Goal: Information Seeking & Learning: Check status

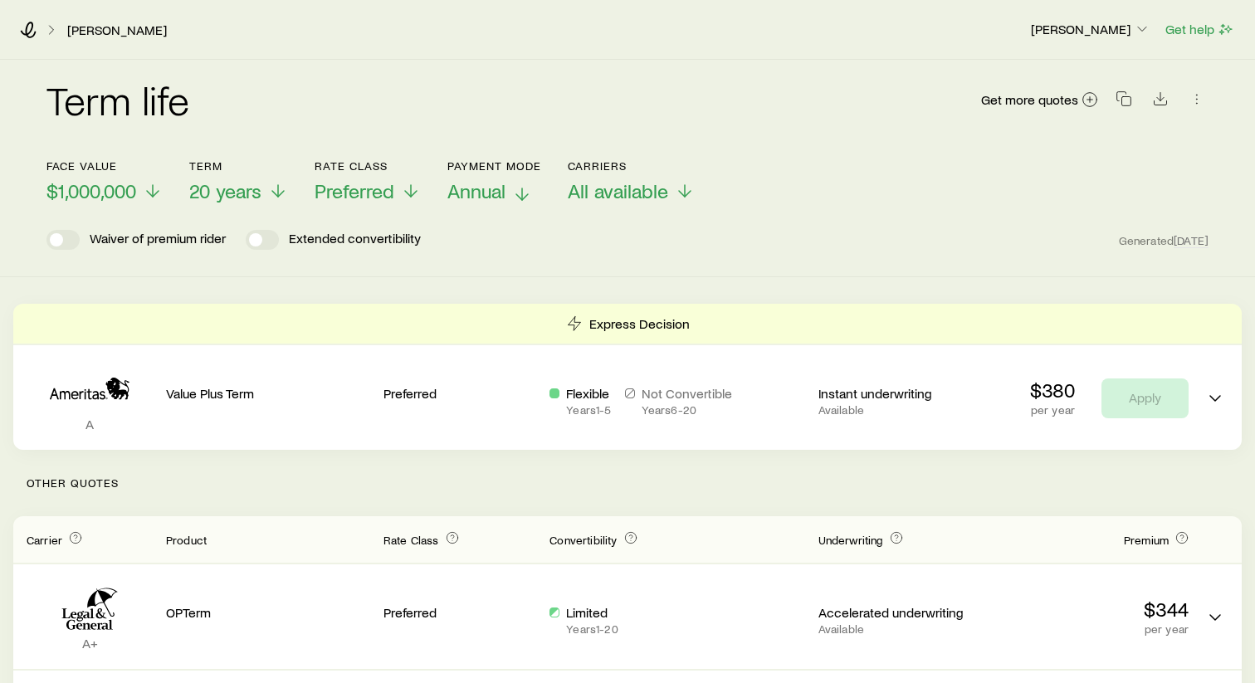
click at [506, 198] on span "Annual" at bounding box center [476, 190] width 58 height 23
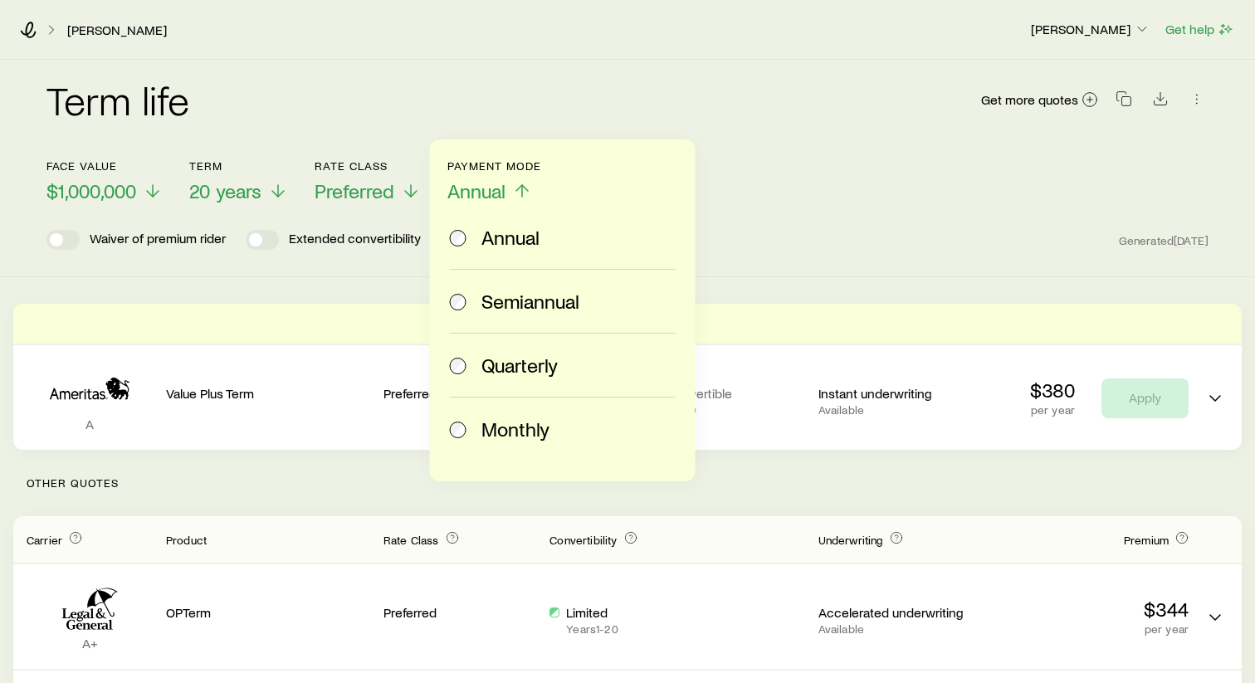
click at [491, 434] on span "Monthly" at bounding box center [515, 429] width 68 height 23
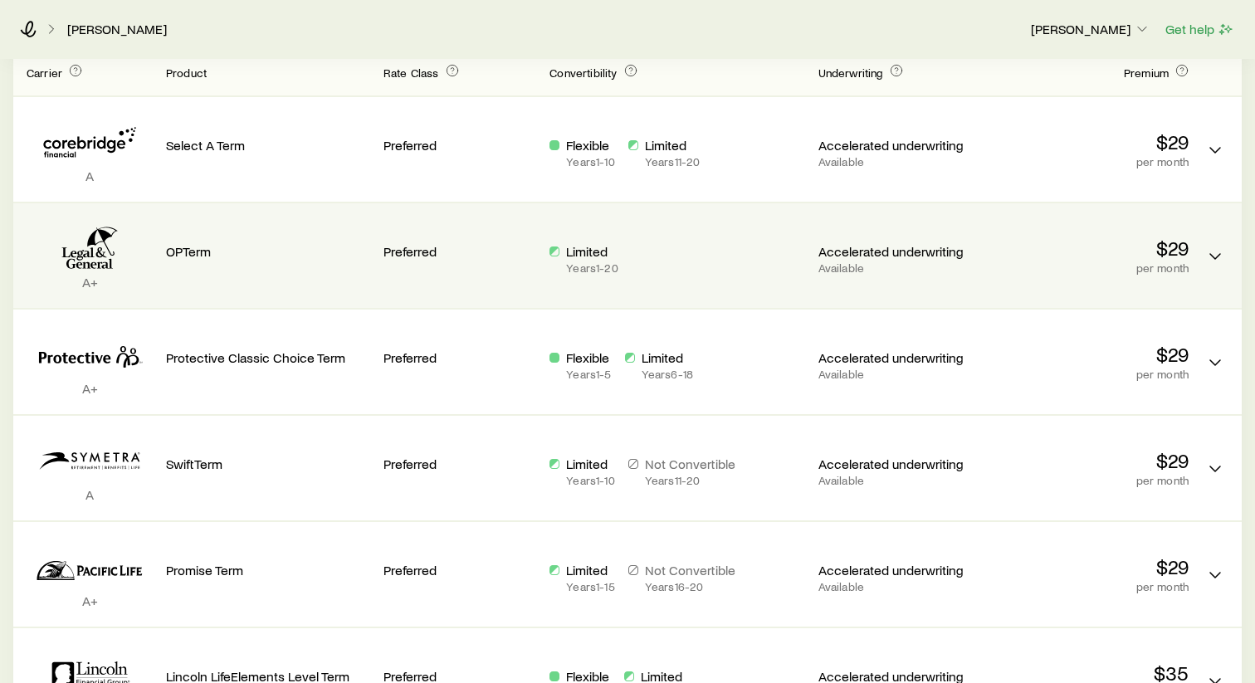
scroll to position [466, 0]
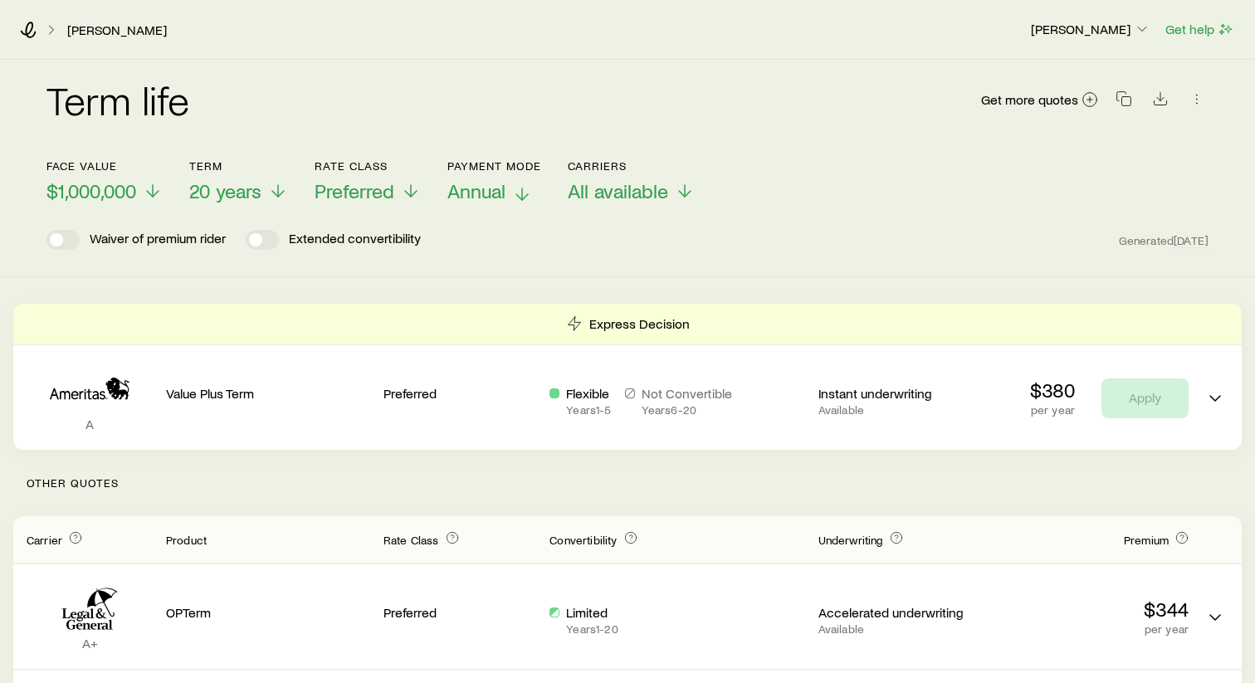
click at [501, 195] on span "Annual" at bounding box center [476, 190] width 58 height 23
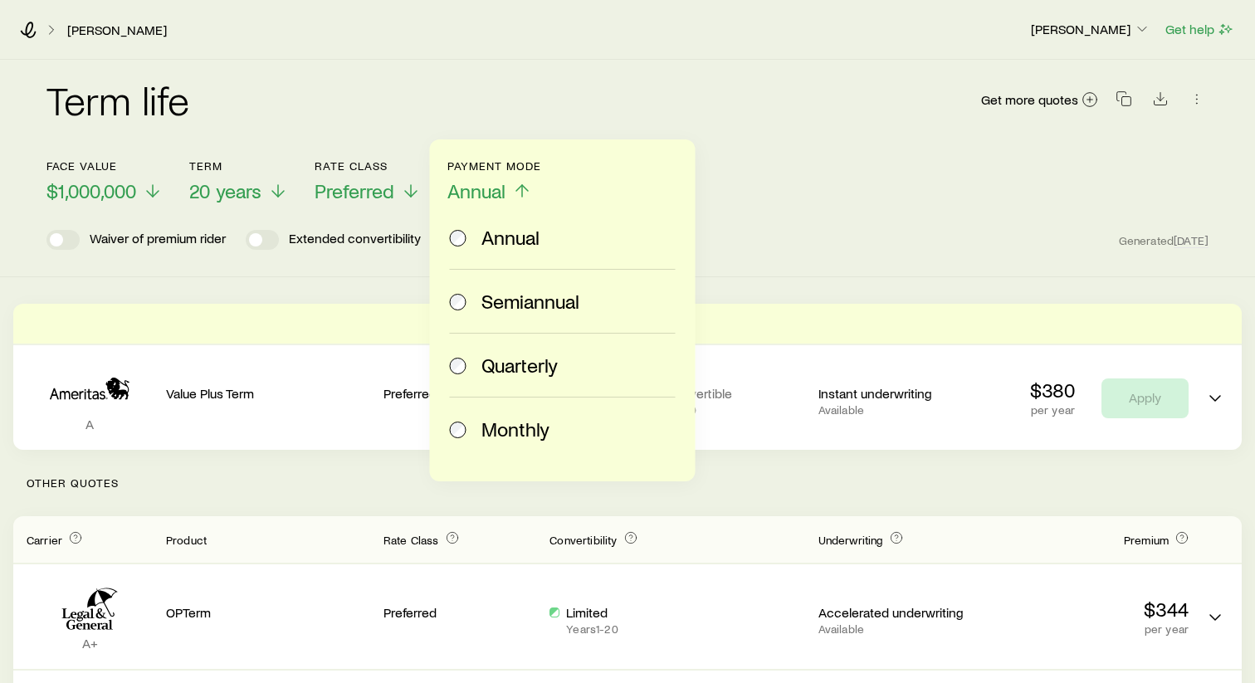
click at [495, 435] on span "Monthly" at bounding box center [515, 429] width 68 height 23
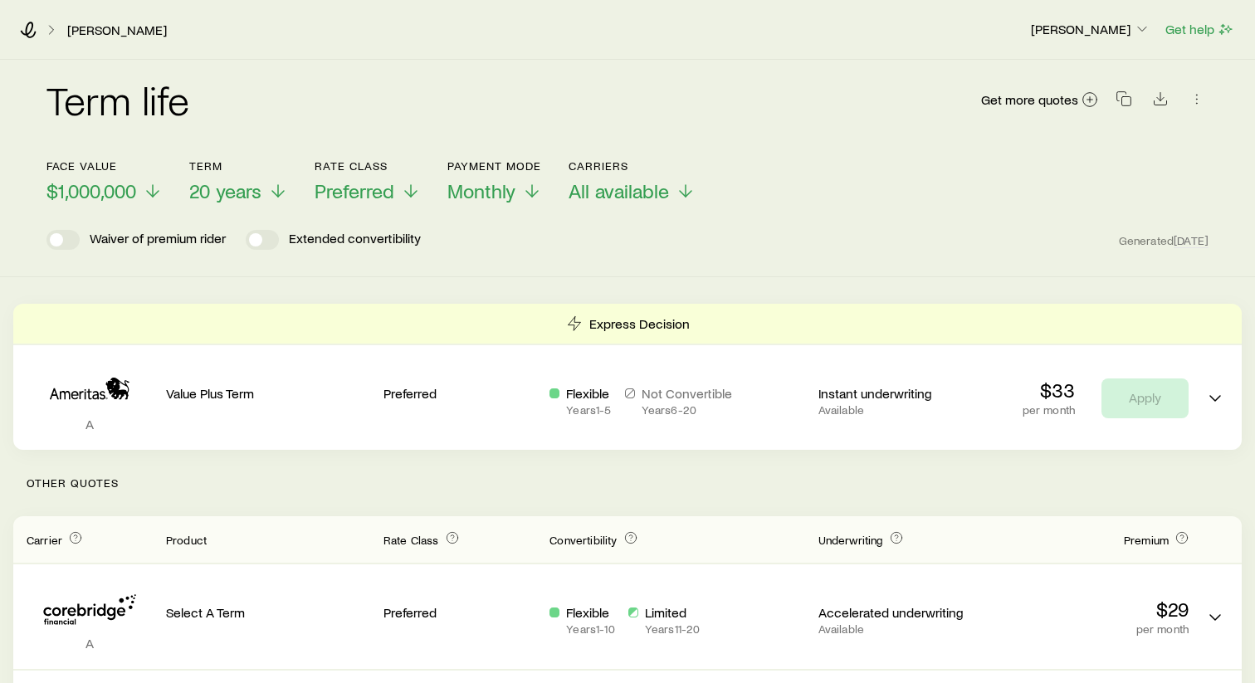
click at [60, 28] on div "[PERSON_NAME]" at bounding box center [518, 30] width 997 height 17
click at [53, 29] on polyline at bounding box center [52, 30] width 4 height 8
click at [108, 28] on link "[PERSON_NAME]" at bounding box center [116, 30] width 101 height 16
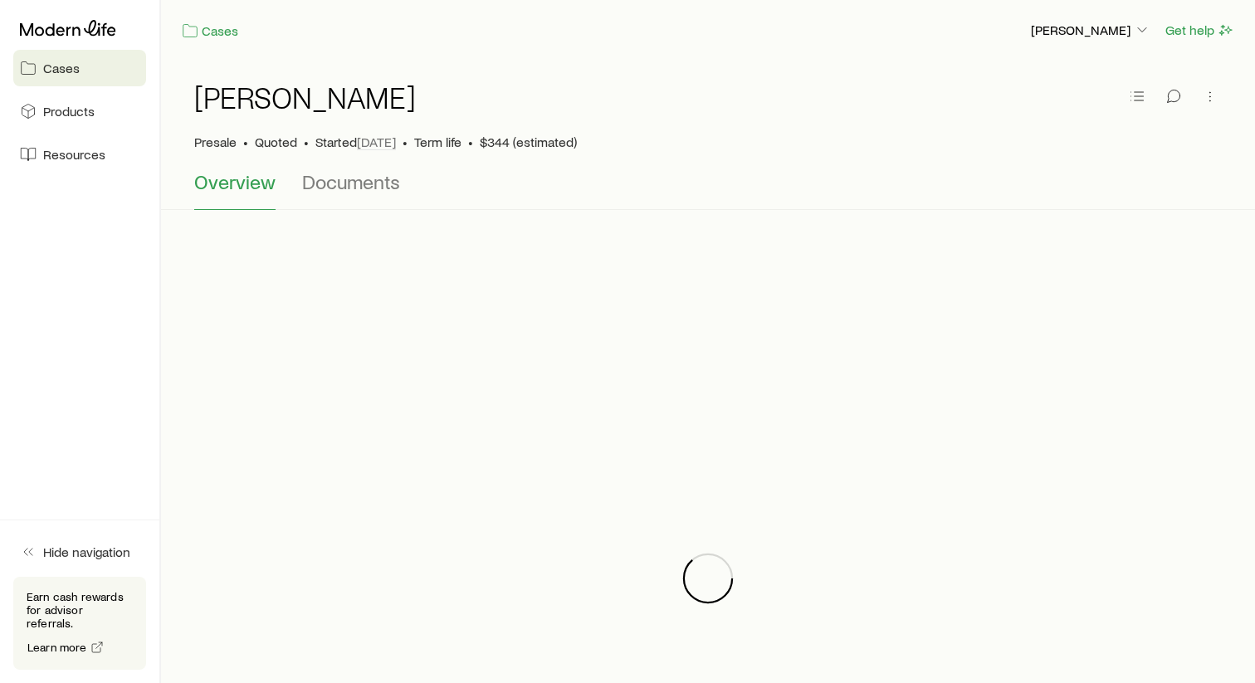
click at [67, 68] on span "Cases" at bounding box center [61, 68] width 37 height 17
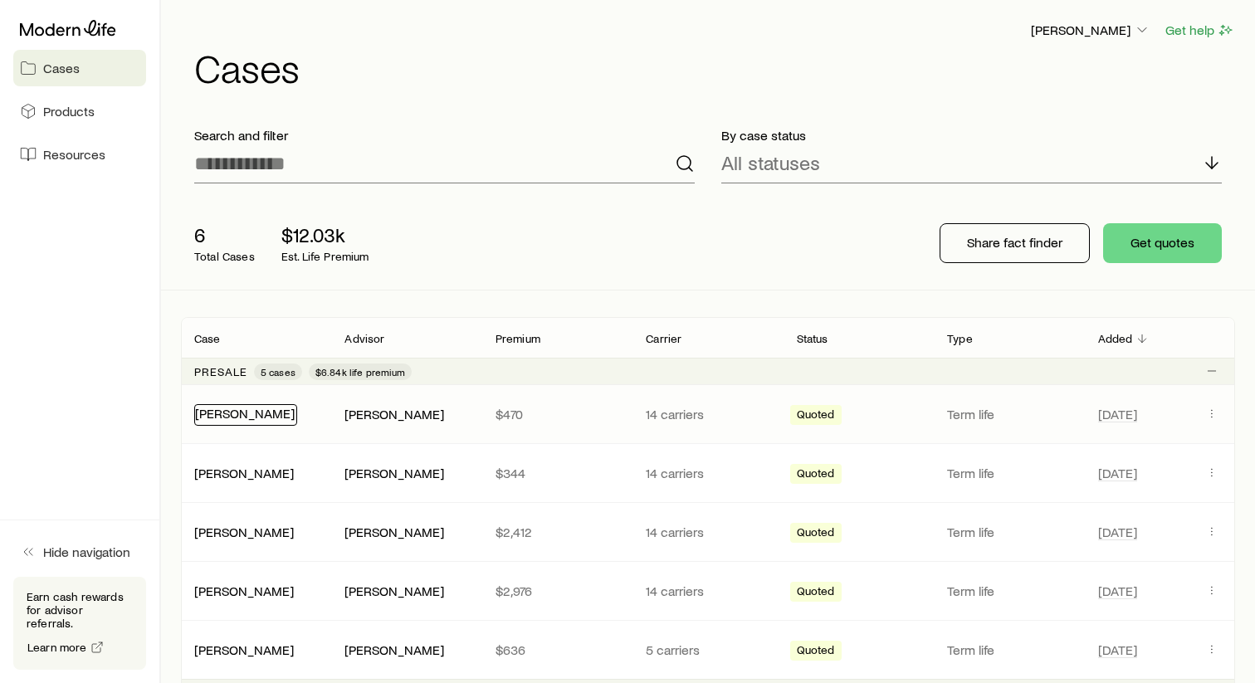
click at [254, 409] on link "[PERSON_NAME]" at bounding box center [245, 413] width 100 height 16
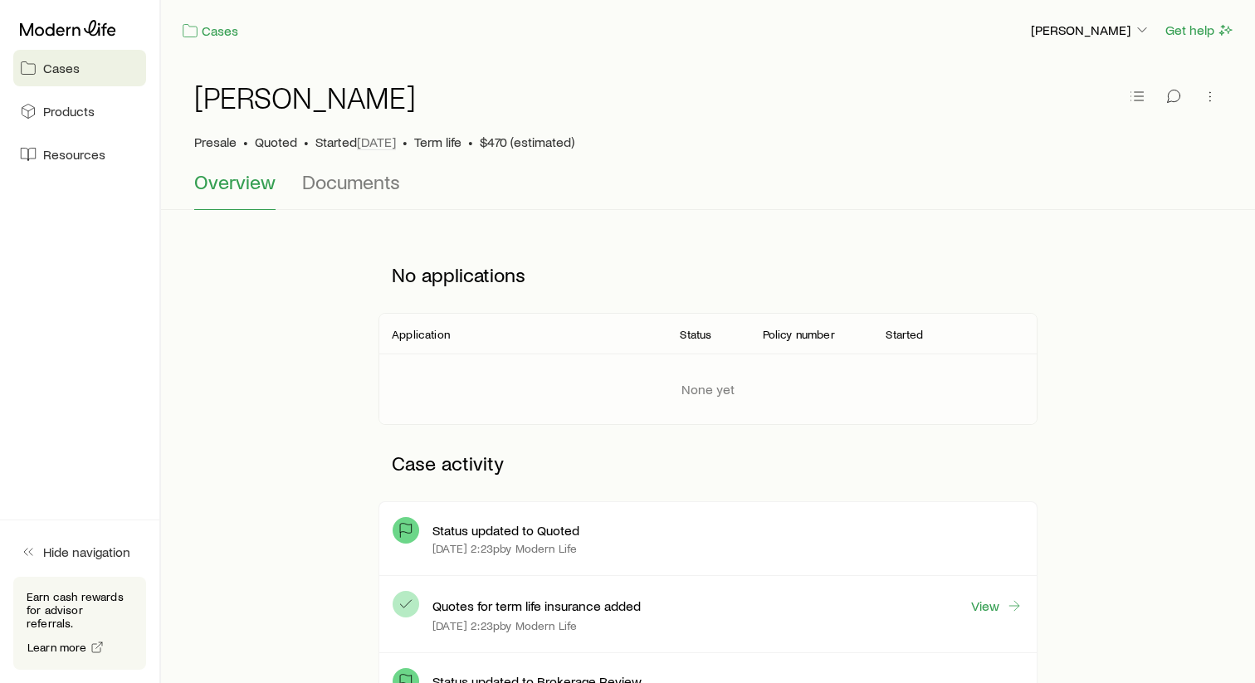
click at [92, 67] on link "Cases" at bounding box center [79, 68] width 133 height 37
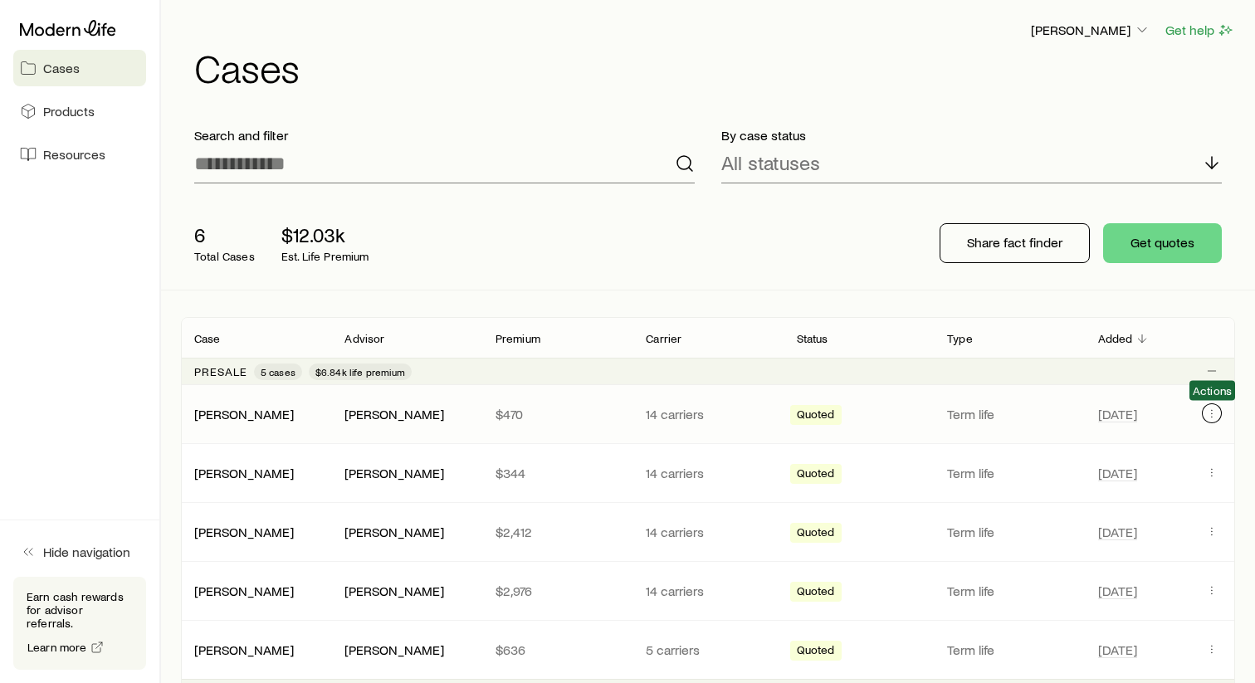
click at [1210, 419] on icon "Client cases" at bounding box center [1211, 413] width 13 height 13
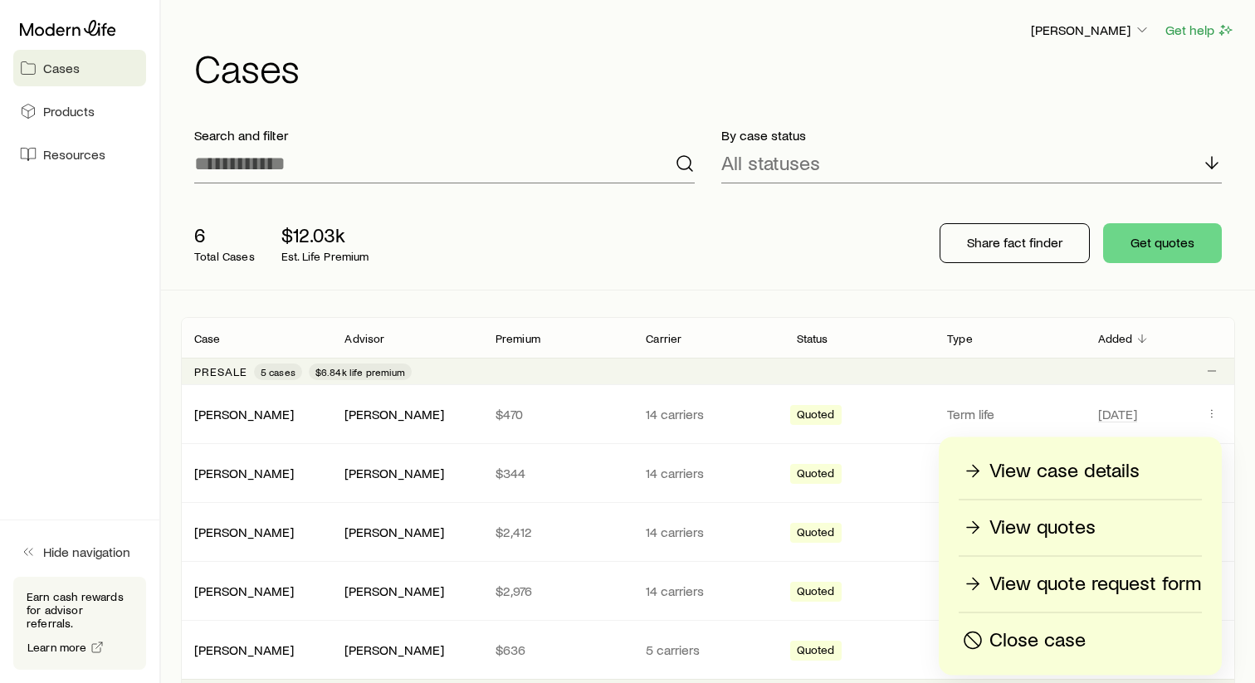
click at [1058, 527] on p "View quotes" at bounding box center [1043, 528] width 106 height 27
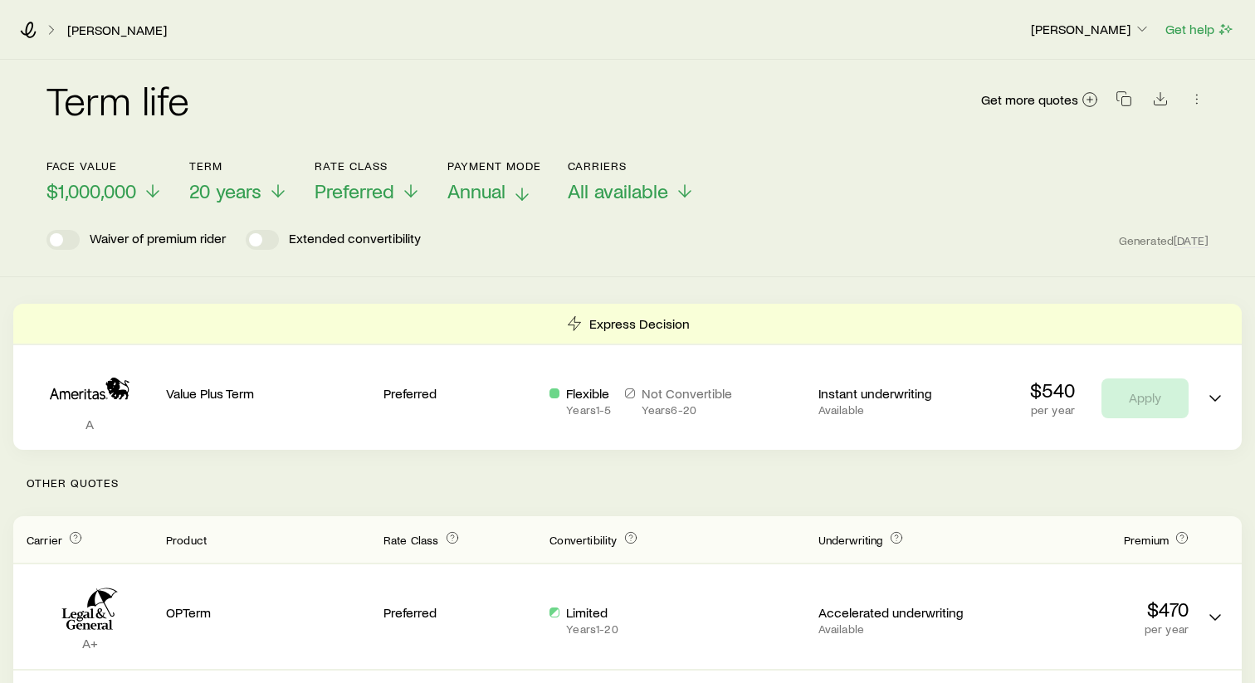
click at [512, 199] on p "Annual" at bounding box center [494, 190] width 94 height 23
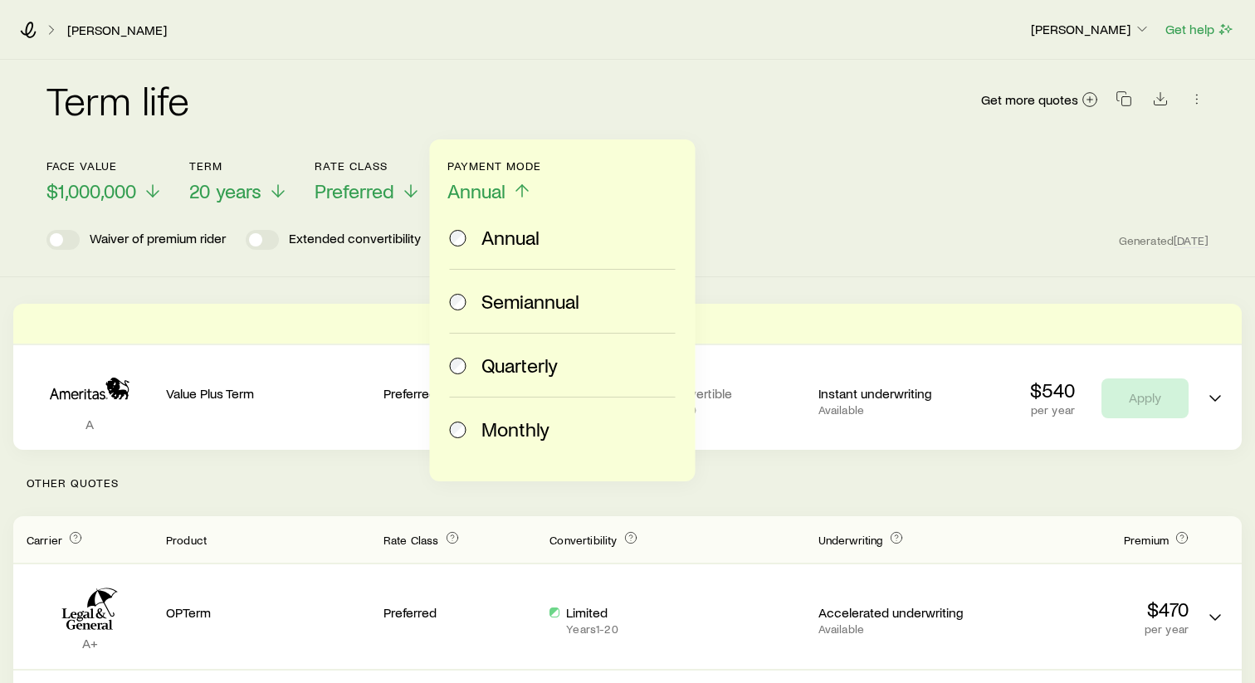
click at [502, 434] on span "Monthly" at bounding box center [515, 429] width 68 height 23
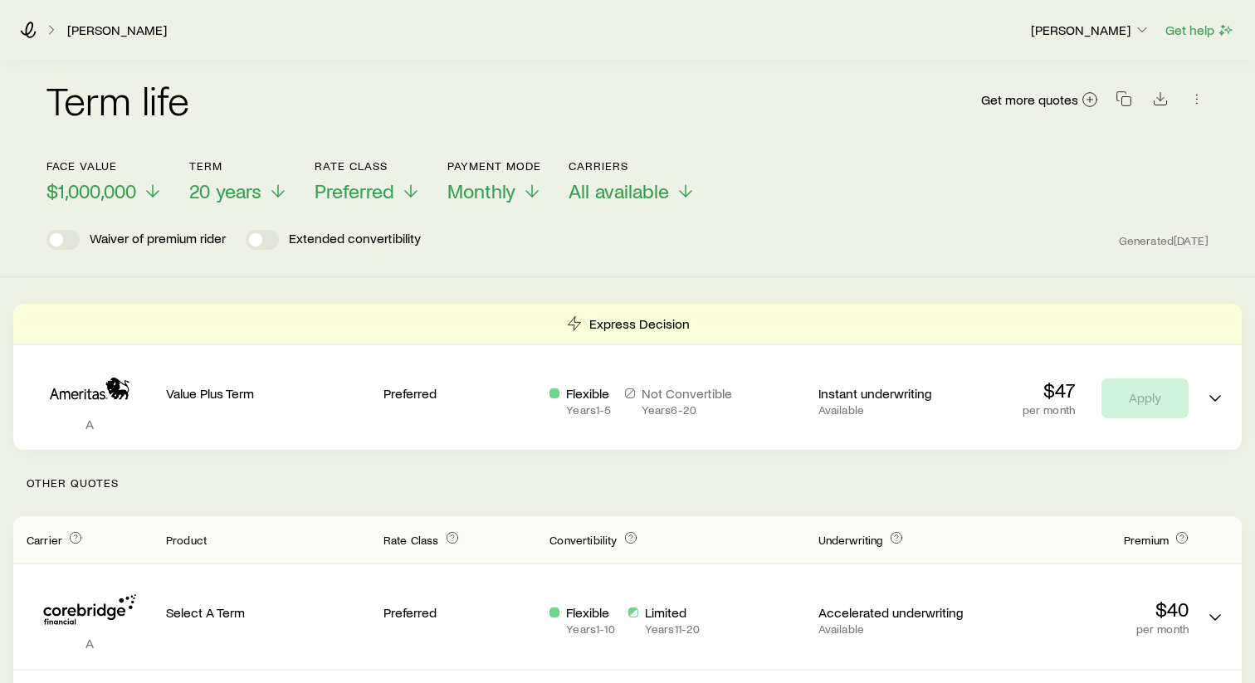
scroll to position [61, 0]
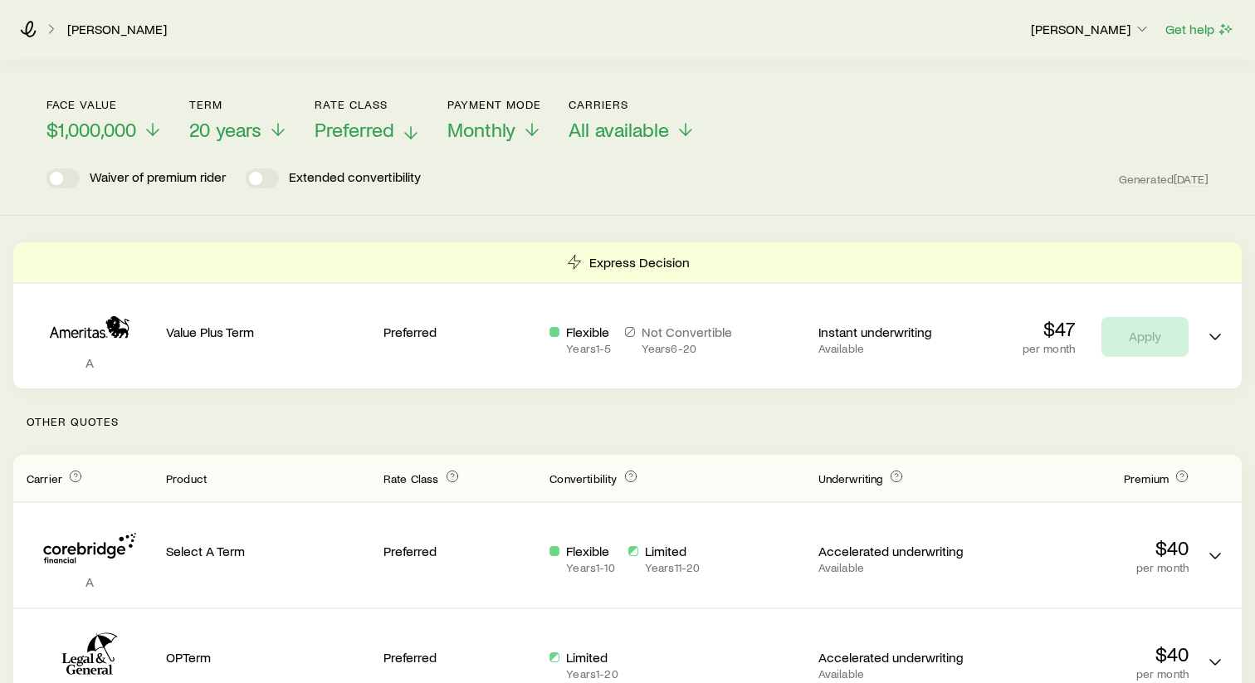
click at [406, 130] on icon at bounding box center [411, 133] width 20 height 20
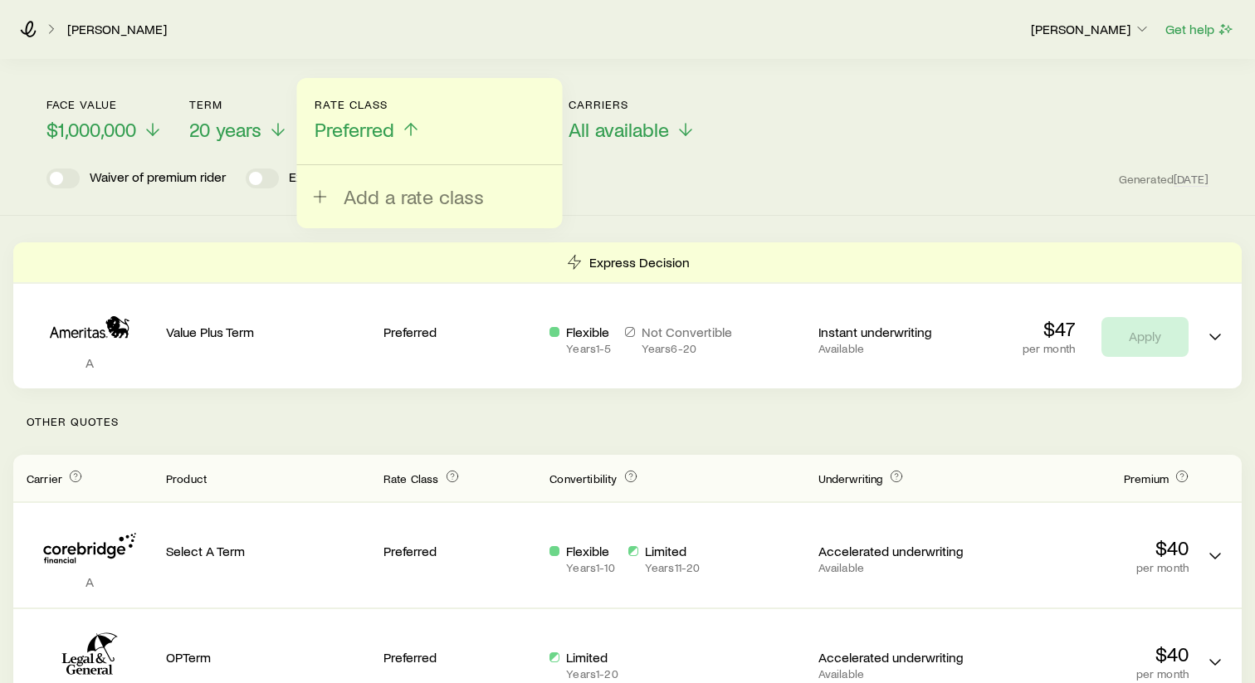
click at [407, 126] on icon at bounding box center [411, 130] width 20 height 20
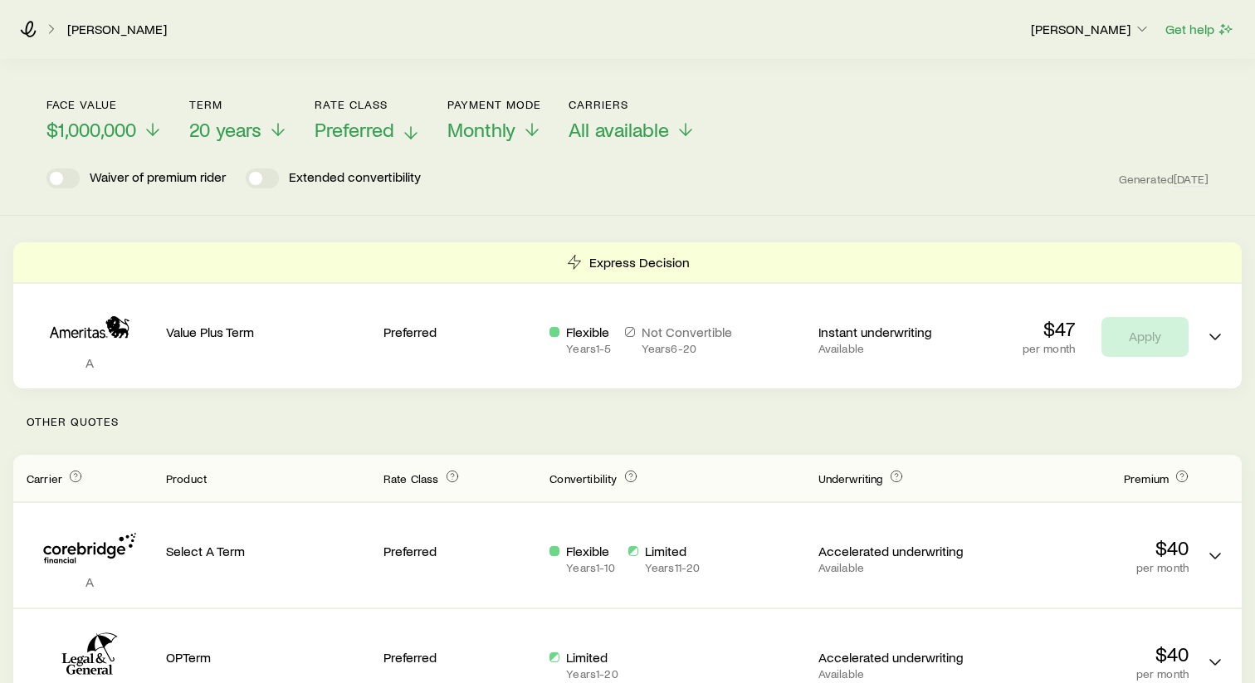
click at [407, 126] on icon at bounding box center [411, 133] width 20 height 20
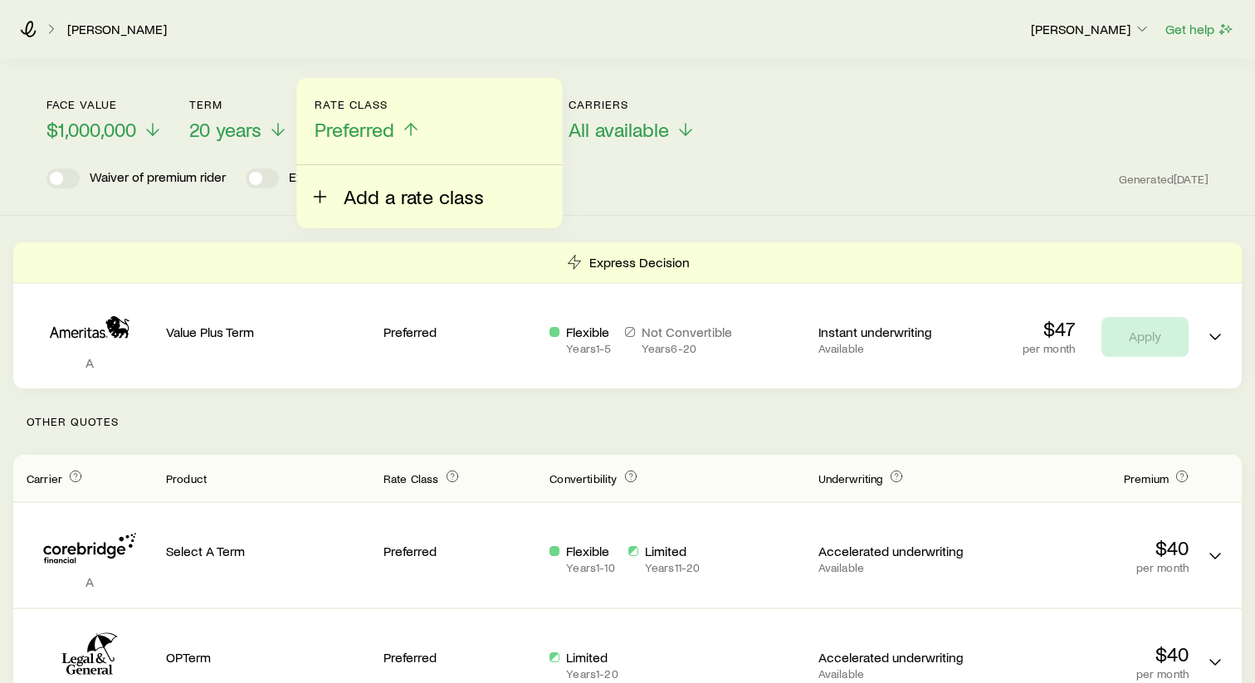
click at [384, 198] on span "Add a rate class" at bounding box center [414, 196] width 140 height 23
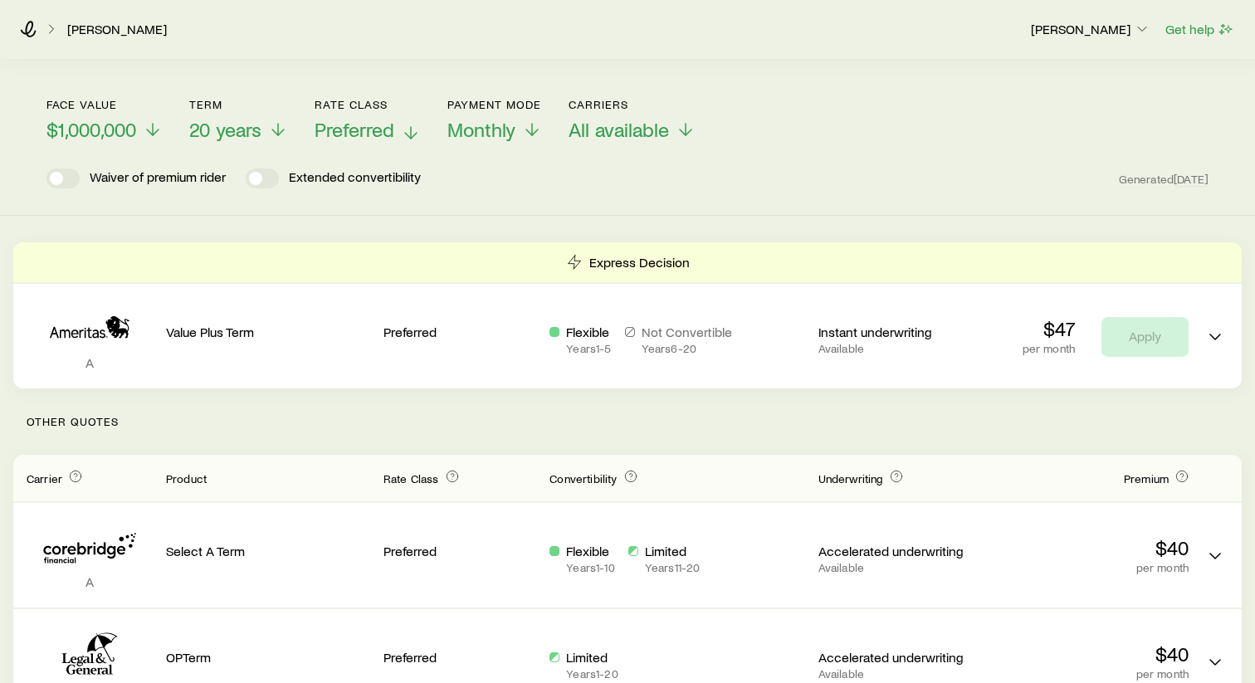
click at [680, 206] on div "Term life Get more quotes Face value $1,000,000 Term 20 years Rate Class Prefer…" at bounding box center [627, 107] width 1255 height 218
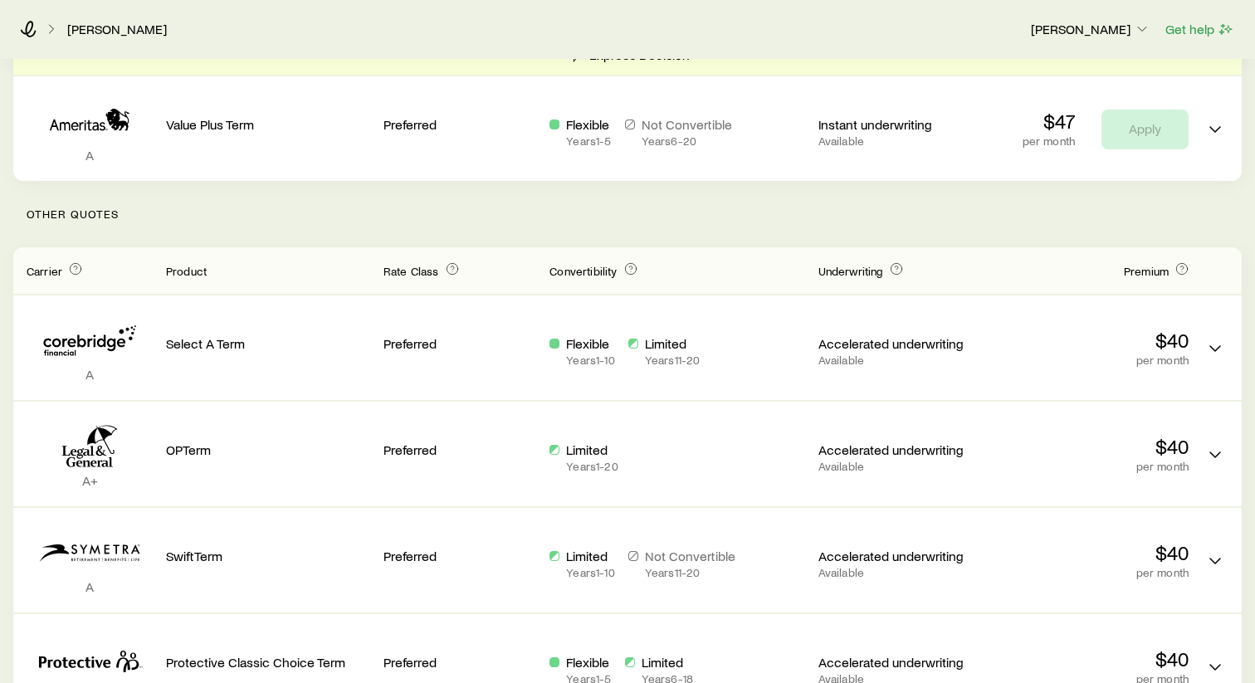
scroll to position [0, 0]
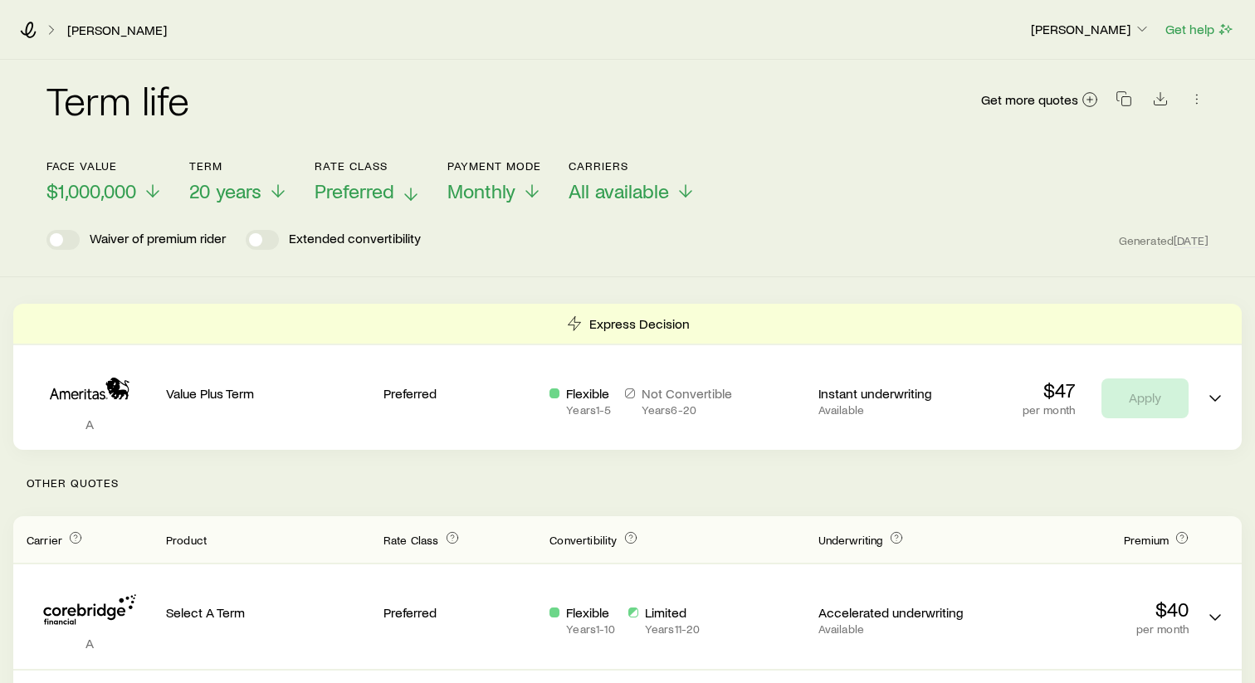
click at [52, 27] on icon at bounding box center [51, 30] width 17 height 17
click at [50, 30] on icon at bounding box center [51, 30] width 17 height 17
click at [286, 191] on icon at bounding box center [278, 194] width 20 height 20
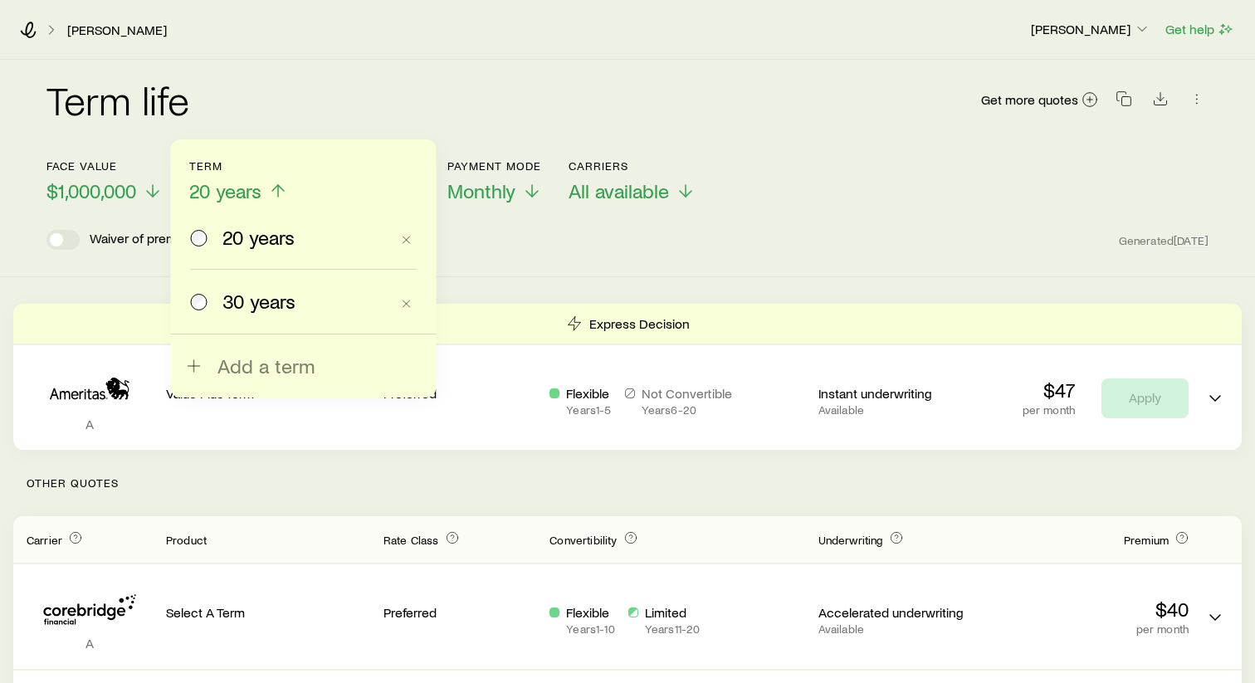
click at [276, 313] on label "30 years" at bounding box center [290, 301] width 199 height 63
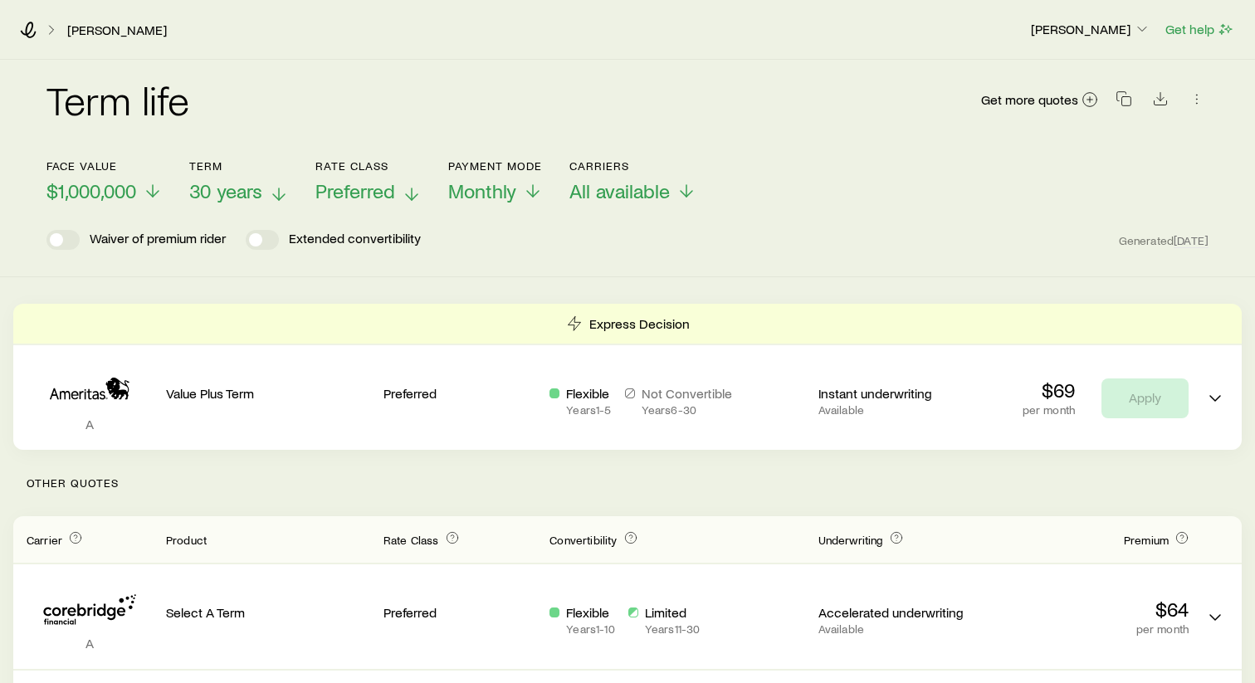
click at [261, 183] on span "30 years" at bounding box center [225, 190] width 73 height 23
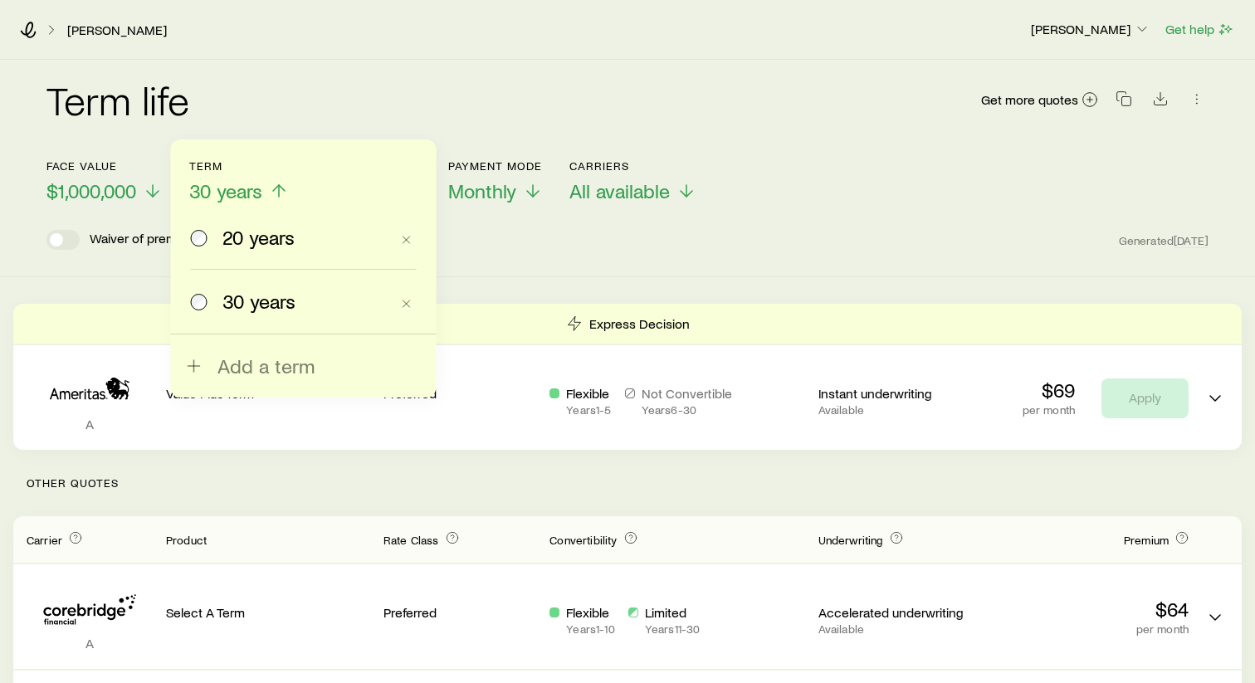
click at [251, 250] on label "20 years" at bounding box center [290, 237] width 199 height 63
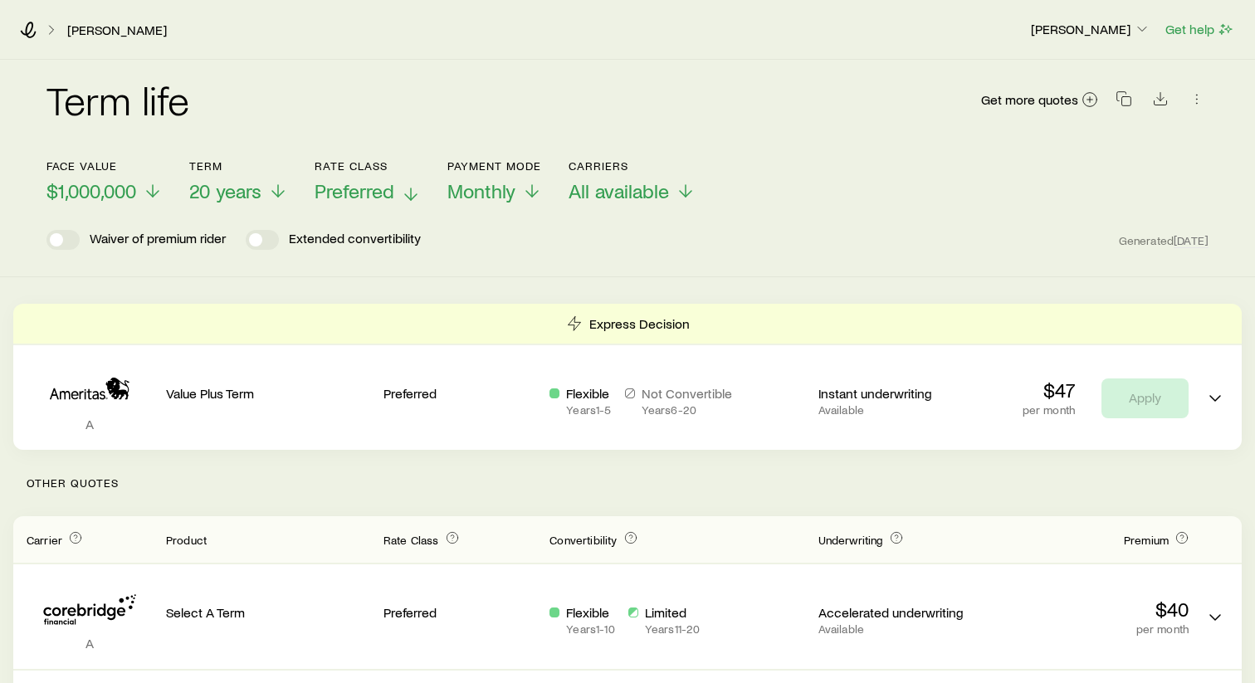
click at [883, 232] on div "Waiver of premium rider Extended convertibility Generated [DATE]" at bounding box center [627, 240] width 1162 height 20
click at [86, 31] on link "[PERSON_NAME]" at bounding box center [116, 30] width 101 height 16
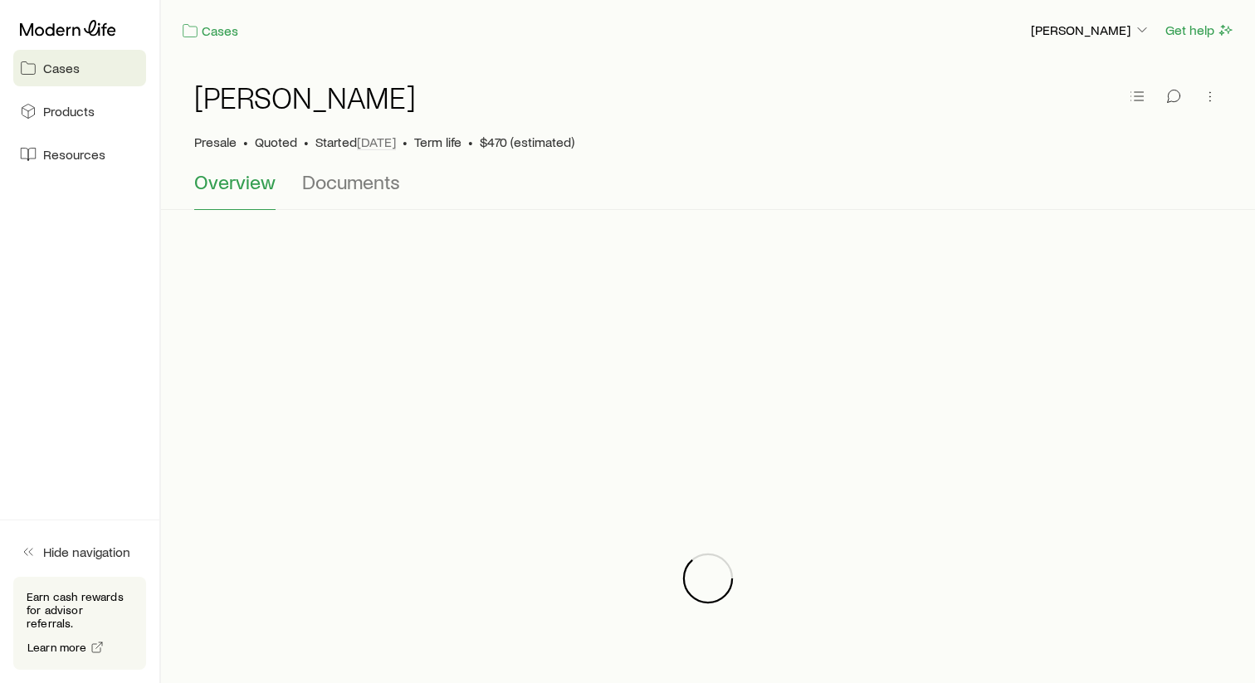
click at [96, 67] on link "Cases" at bounding box center [79, 68] width 133 height 37
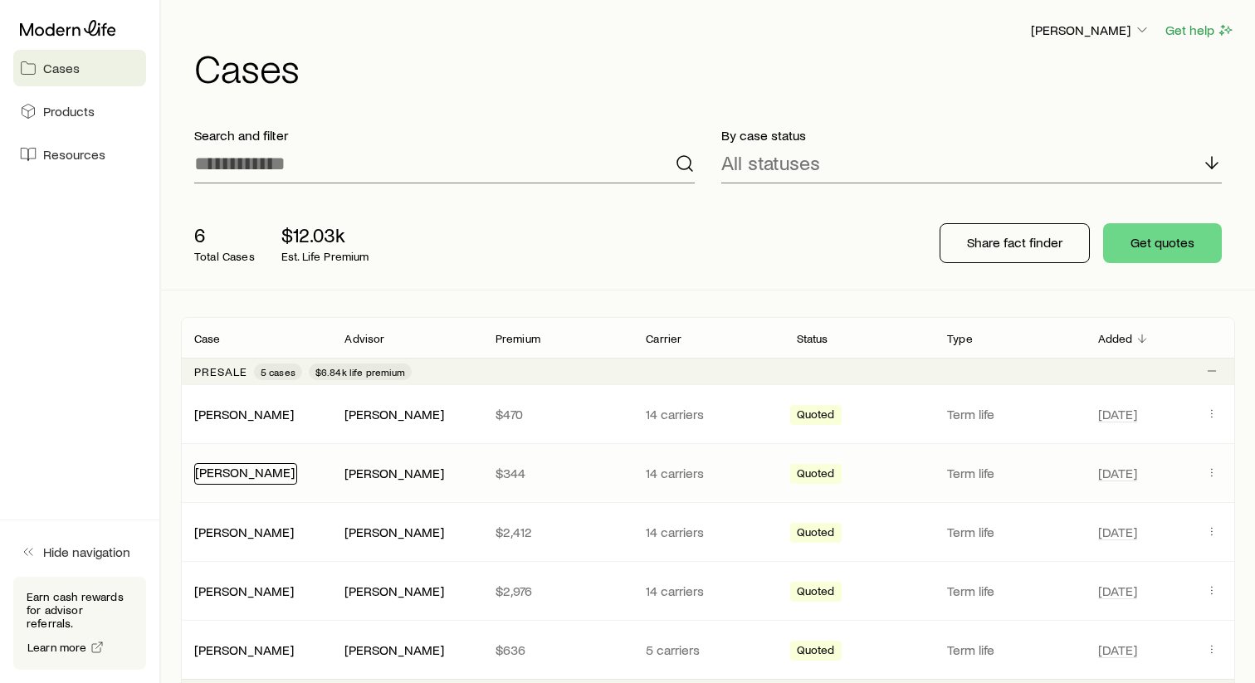
click at [267, 473] on link "[PERSON_NAME]" at bounding box center [245, 472] width 100 height 16
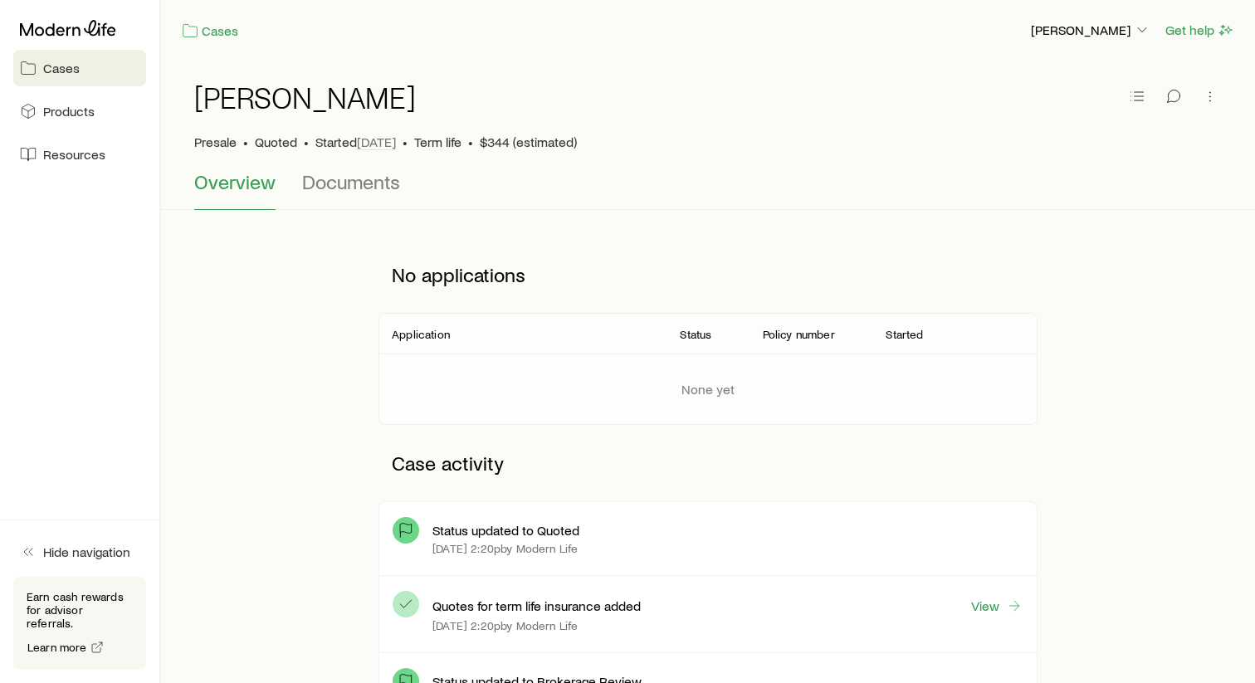
click at [50, 74] on span "Cases" at bounding box center [61, 68] width 37 height 17
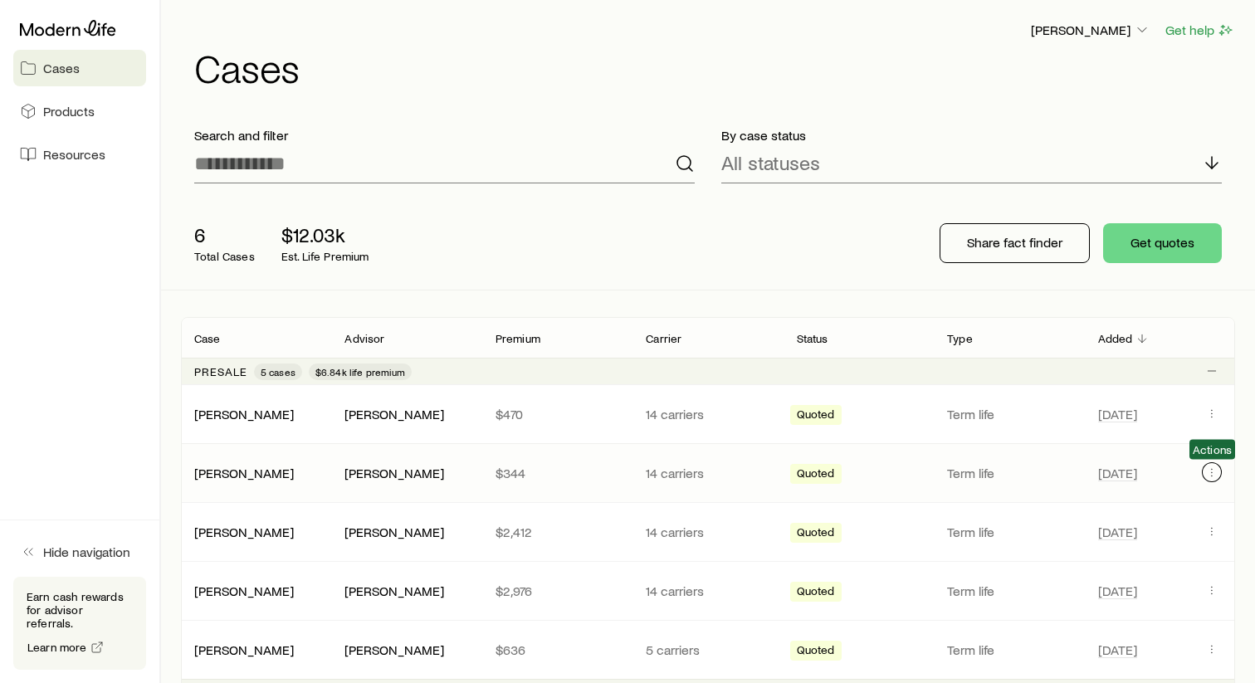
click at [1209, 475] on icon "Client cases" at bounding box center [1211, 472] width 13 height 13
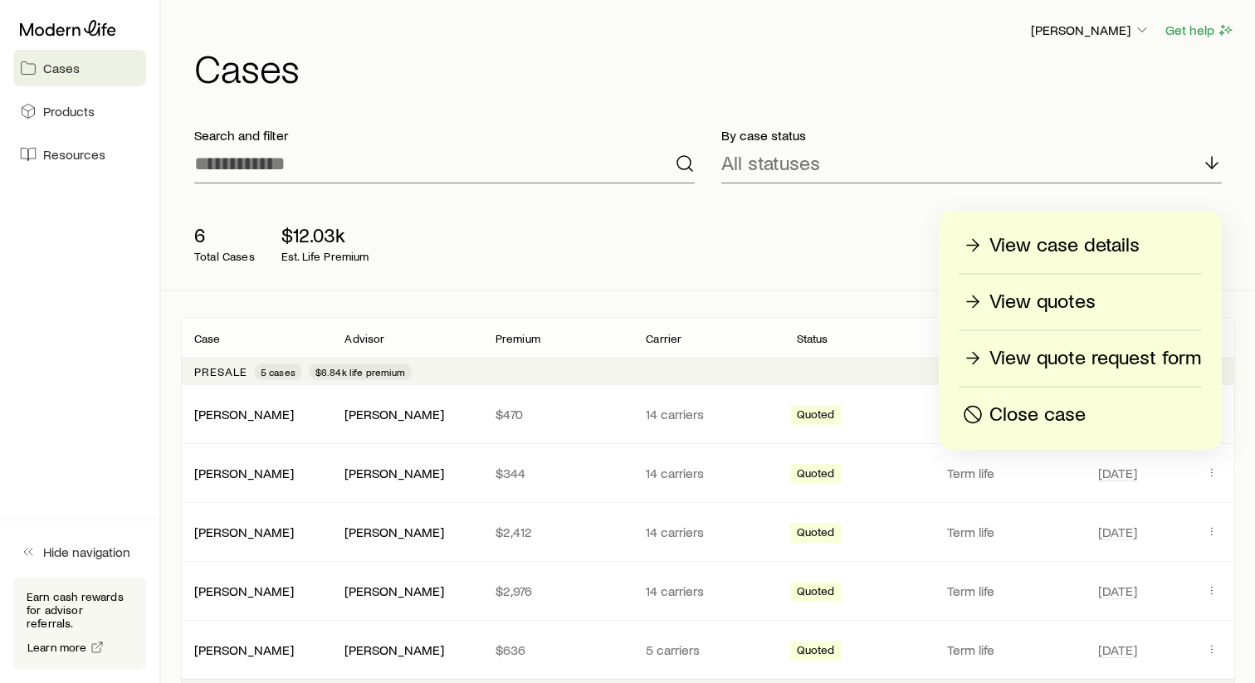
click at [1056, 306] on p "View quotes" at bounding box center [1043, 302] width 106 height 27
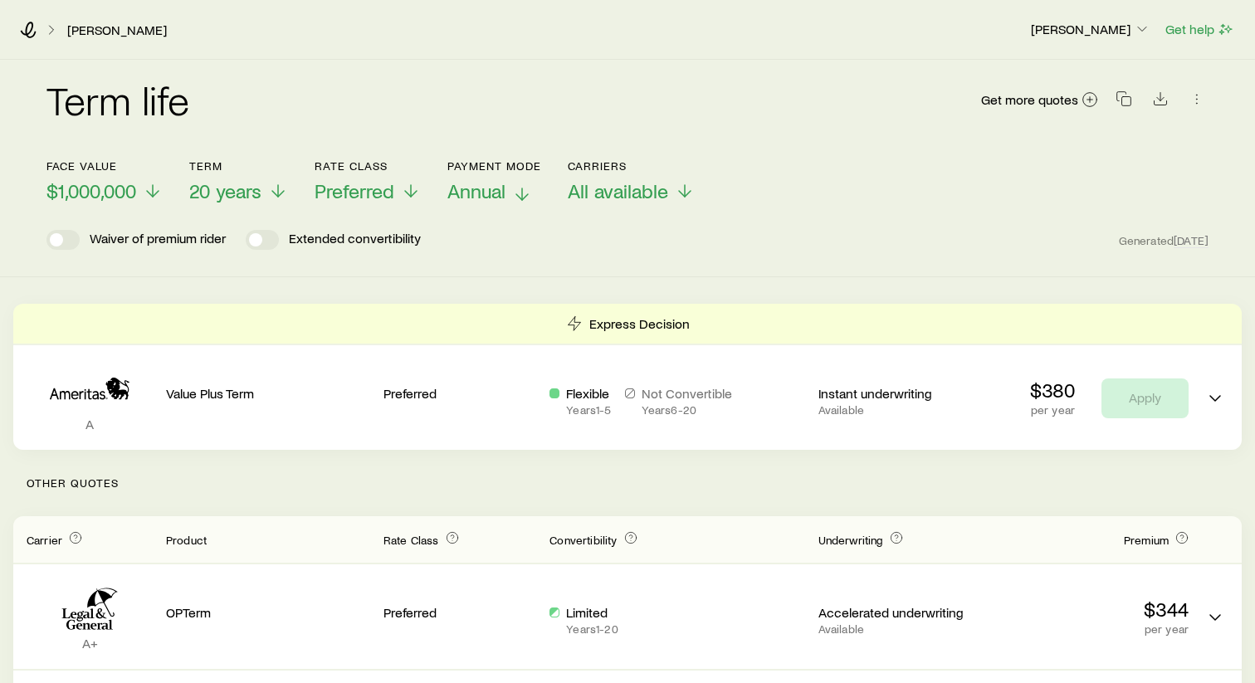
click at [520, 193] on icon at bounding box center [522, 194] width 20 height 20
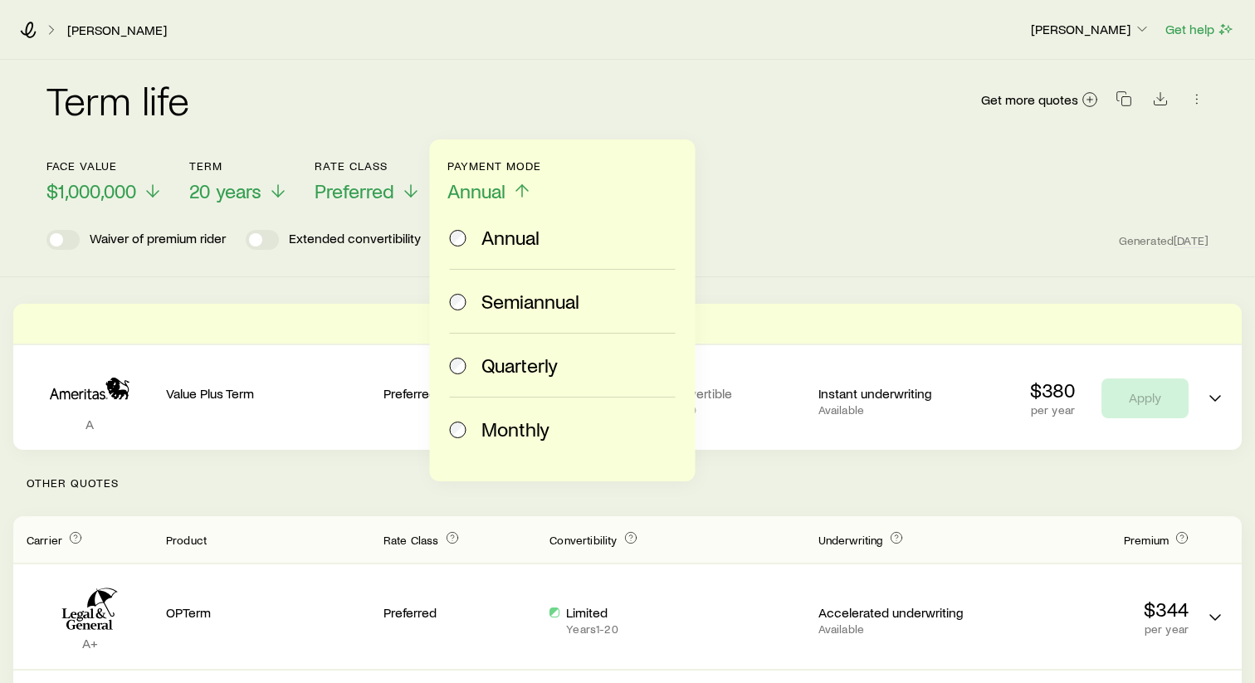
click at [495, 430] on span "Monthly" at bounding box center [515, 429] width 68 height 23
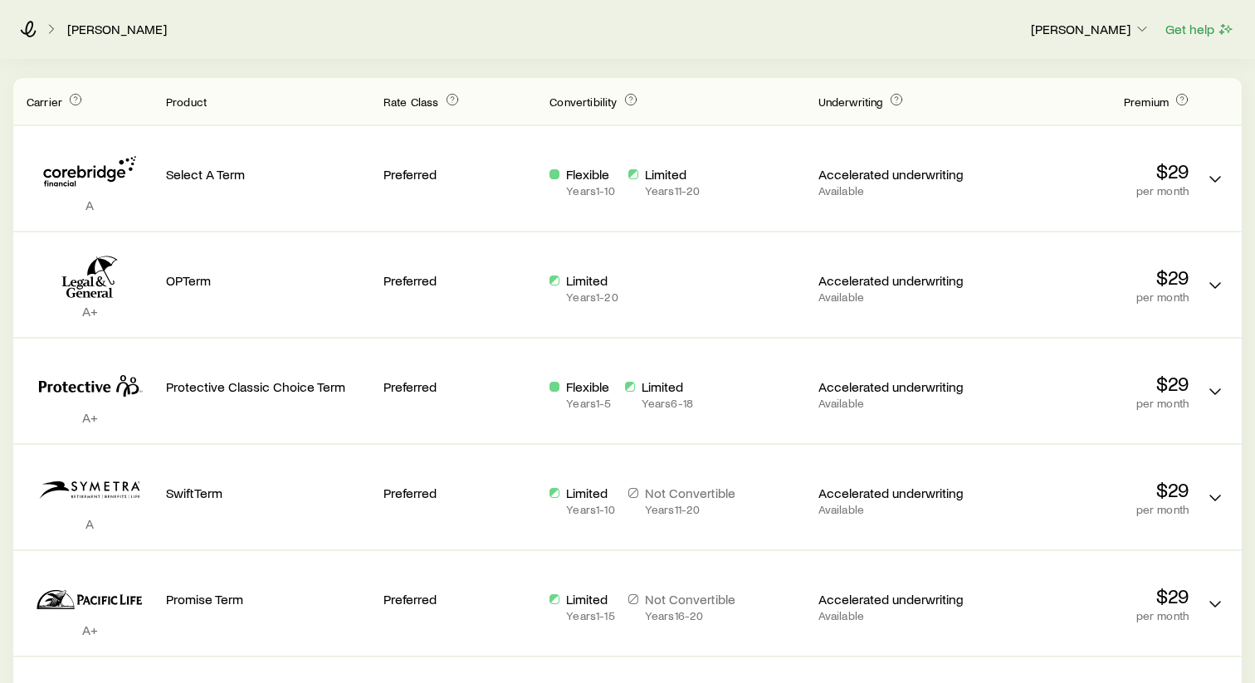
scroll to position [446, 0]
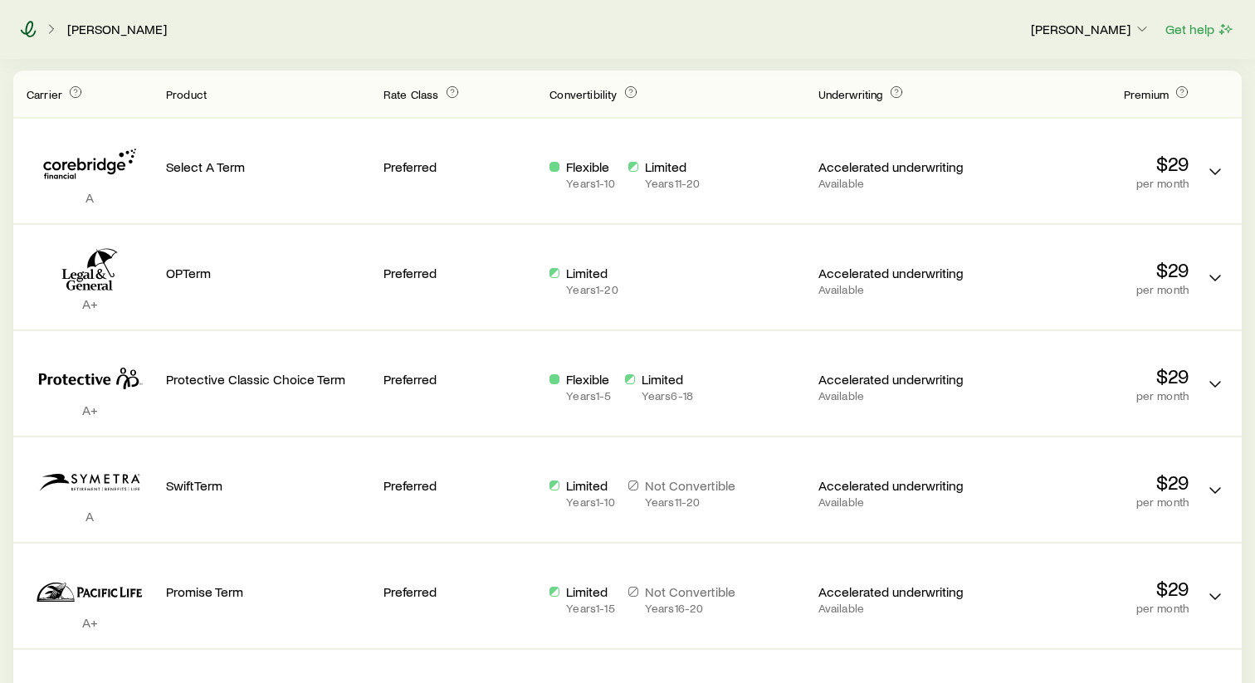
click at [30, 31] on icon at bounding box center [29, 29] width 16 height 17
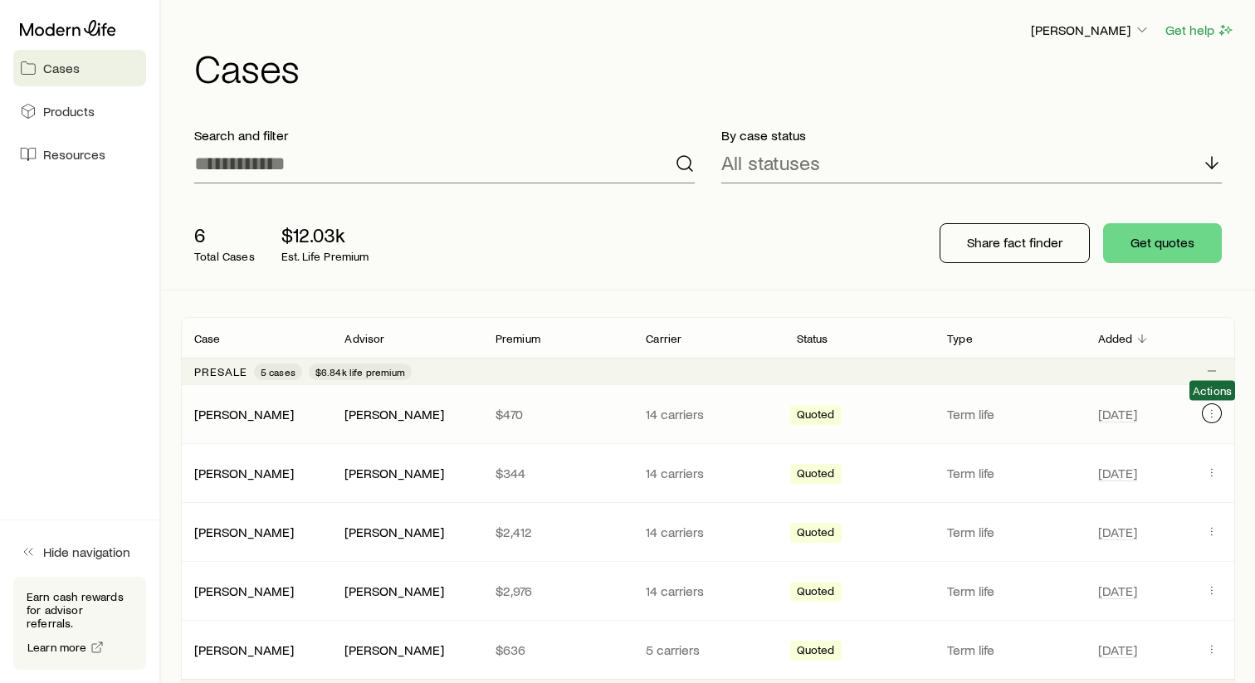
click at [1214, 415] on icon "Client cases" at bounding box center [1211, 413] width 13 height 13
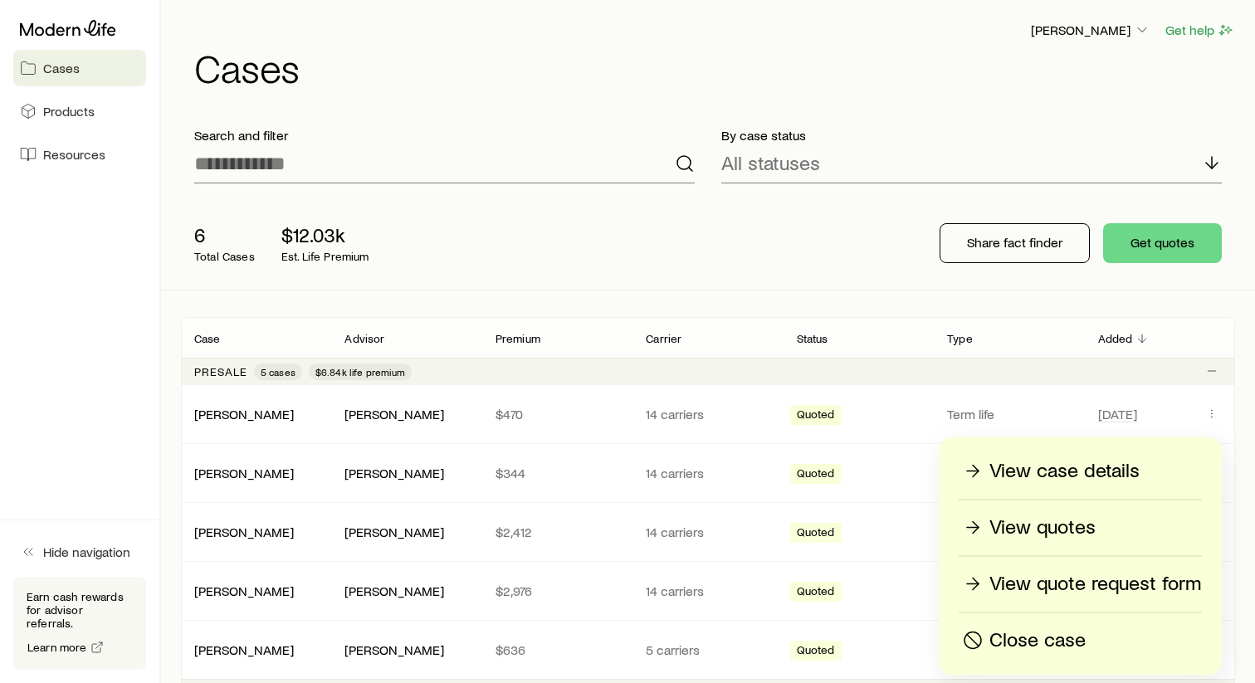
click at [1094, 522] on p "View quotes" at bounding box center [1043, 528] width 106 height 27
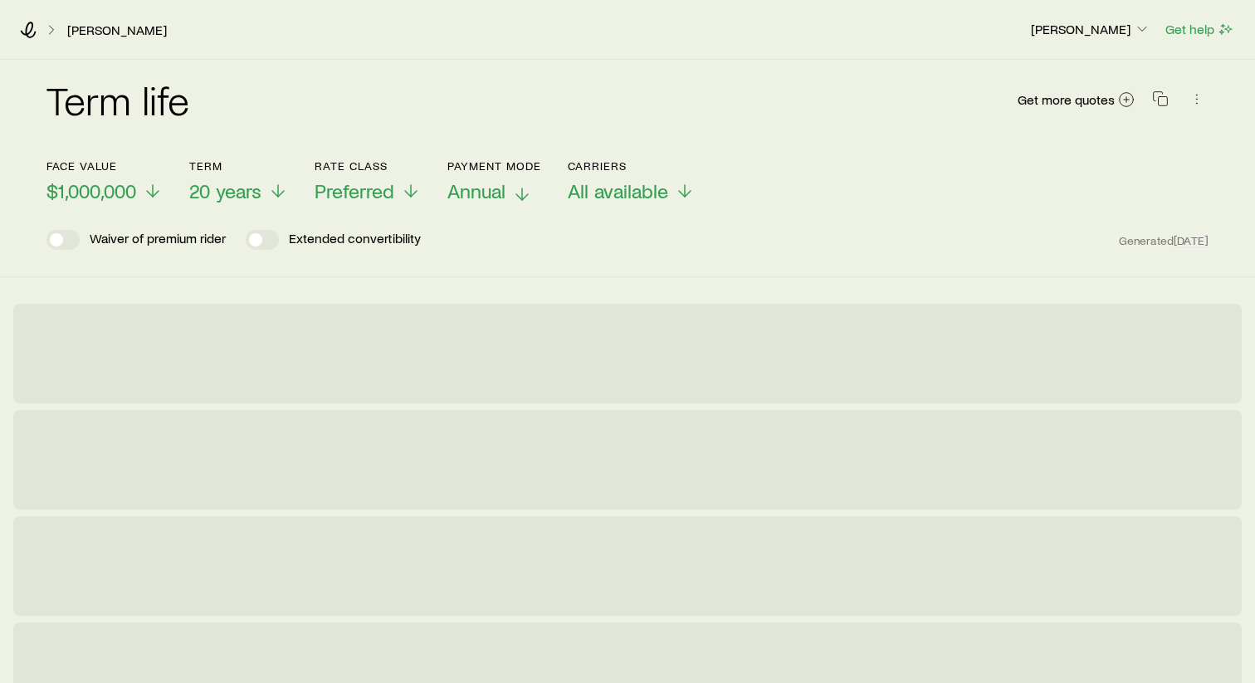
click at [501, 196] on span "Annual" at bounding box center [476, 190] width 58 height 23
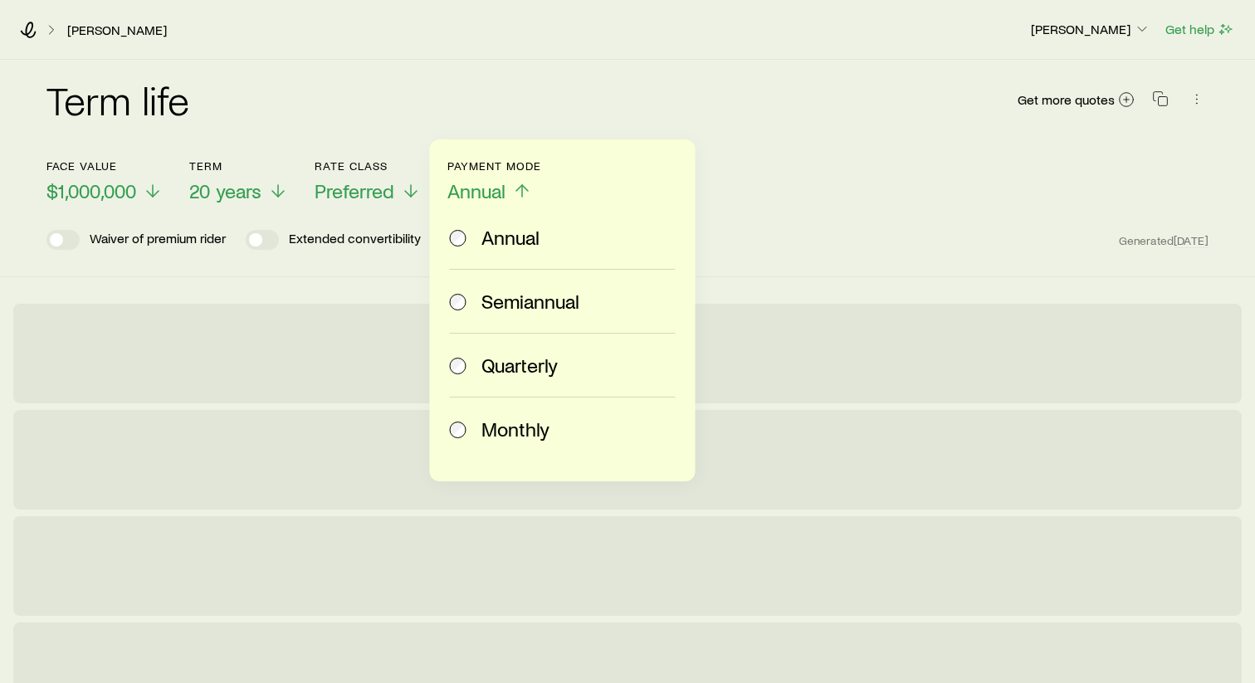
click at [515, 435] on span "Monthly" at bounding box center [515, 429] width 68 height 23
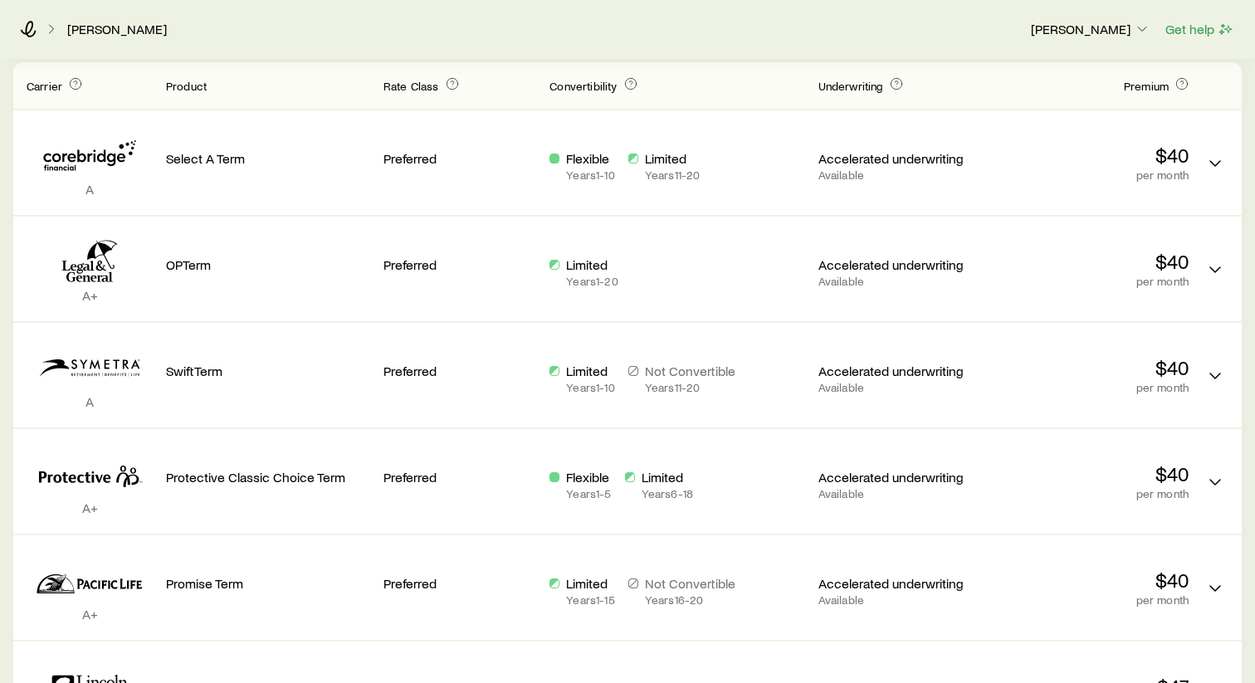
scroll to position [443, 0]
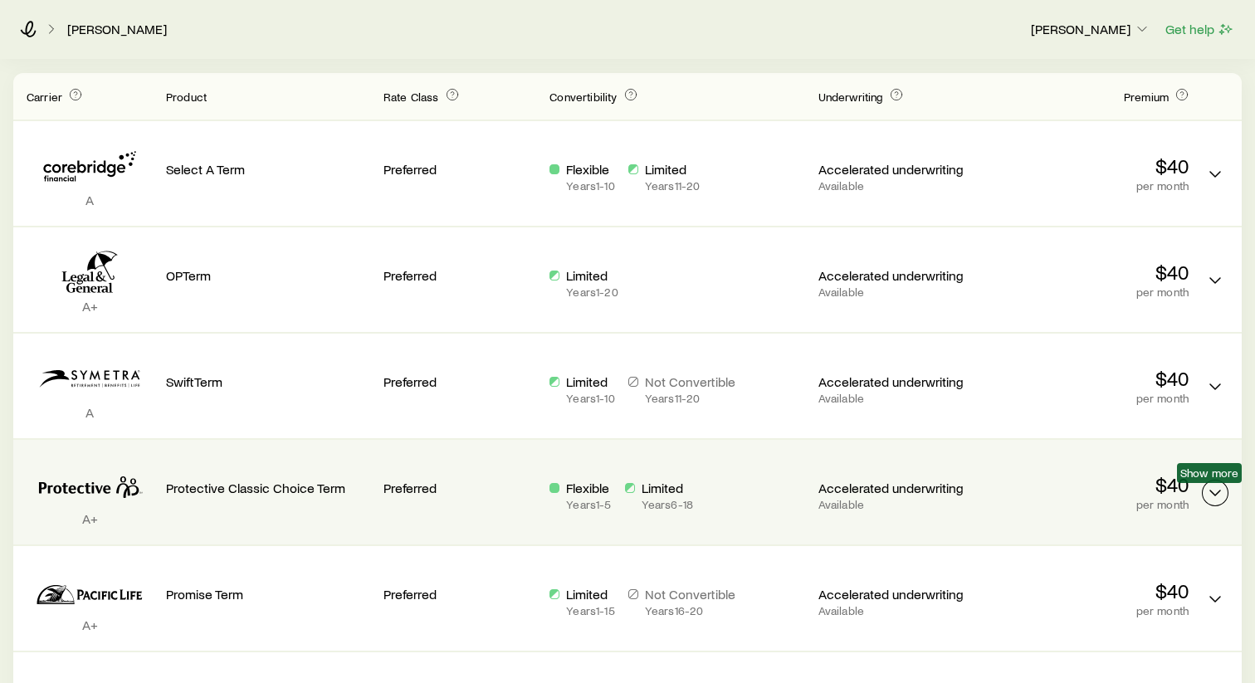
click at [1217, 500] on icon "Term quotes" at bounding box center [1215, 493] width 20 height 20
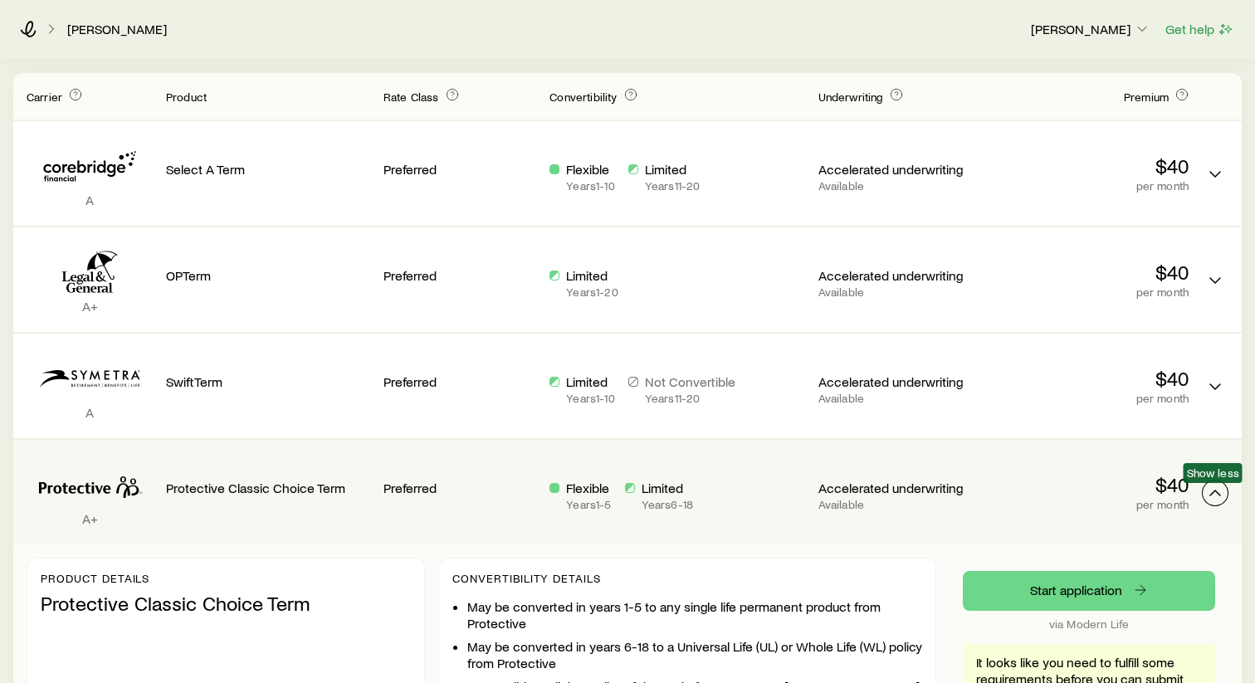
click at [1218, 490] on icon "Term quotes" at bounding box center [1215, 493] width 20 height 20
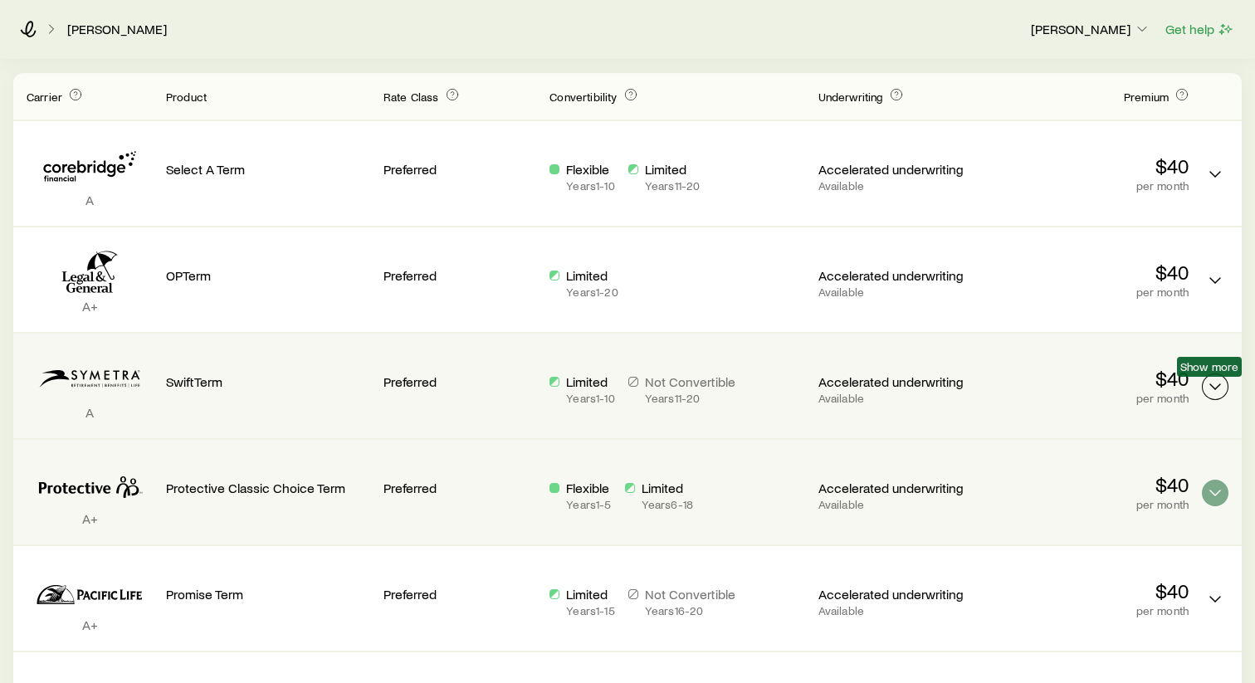
click at [1218, 382] on icon "Term quotes" at bounding box center [1215, 387] width 20 height 20
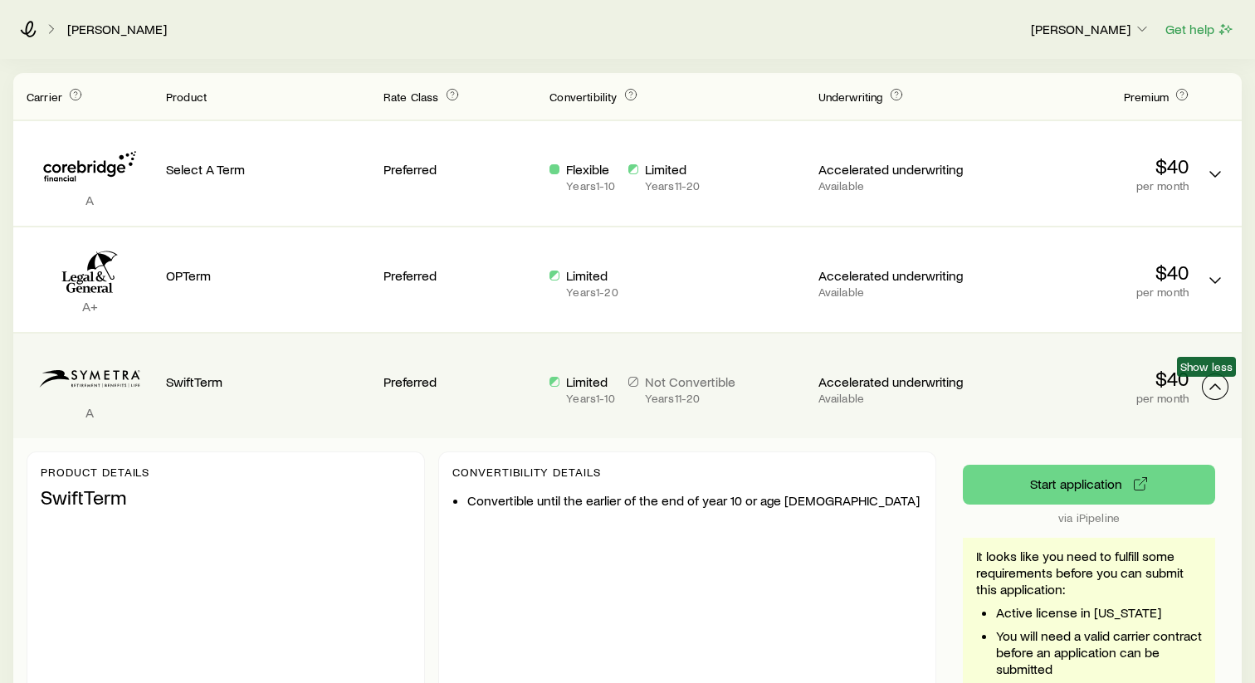
click at [1218, 383] on icon "Term quotes" at bounding box center [1215, 387] width 20 height 20
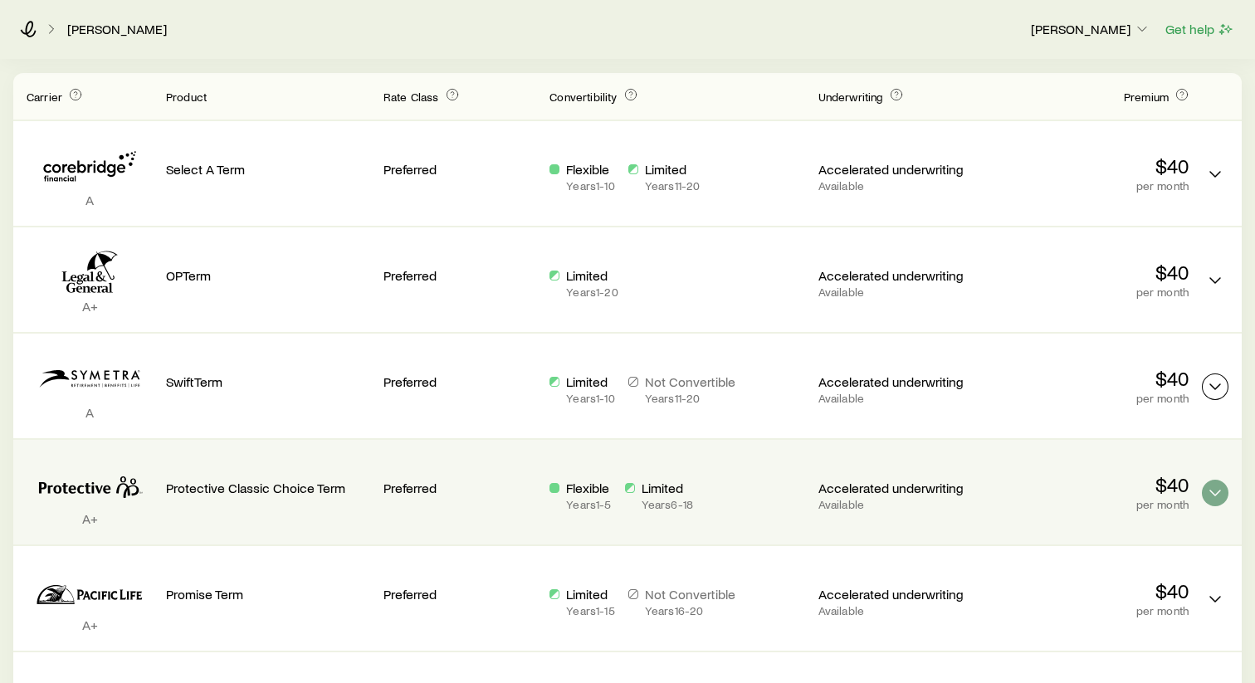
scroll to position [0, 0]
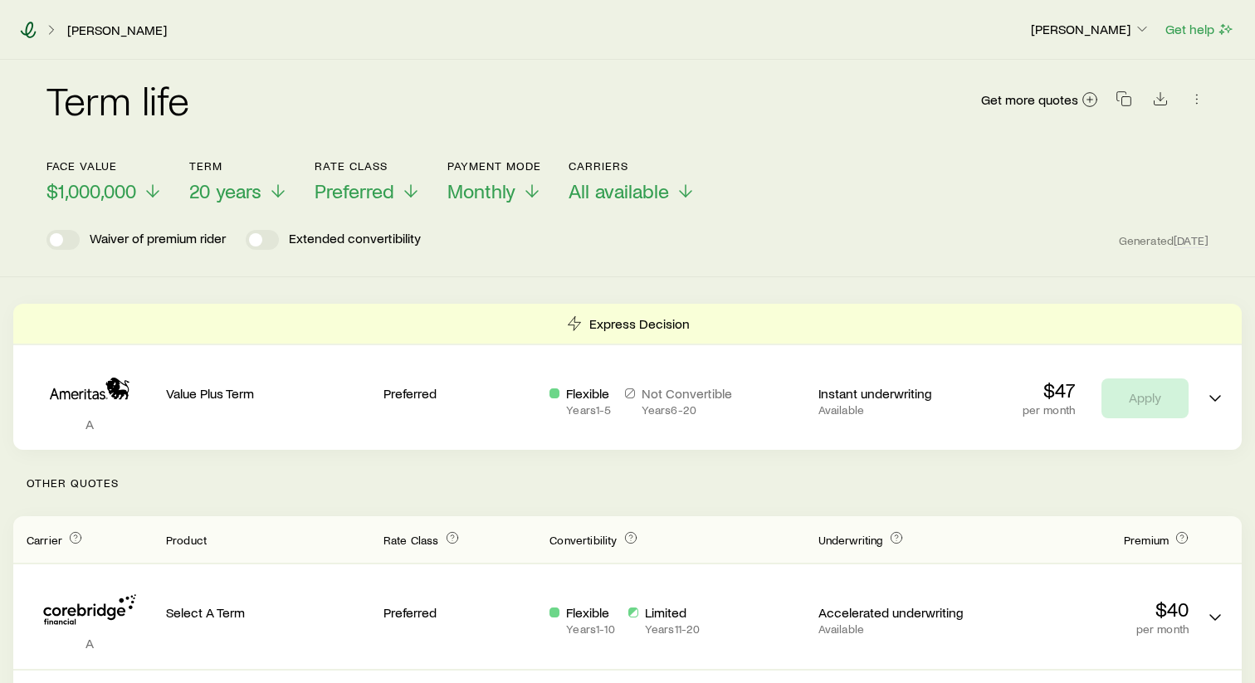
click at [29, 26] on icon at bounding box center [28, 30] width 17 height 17
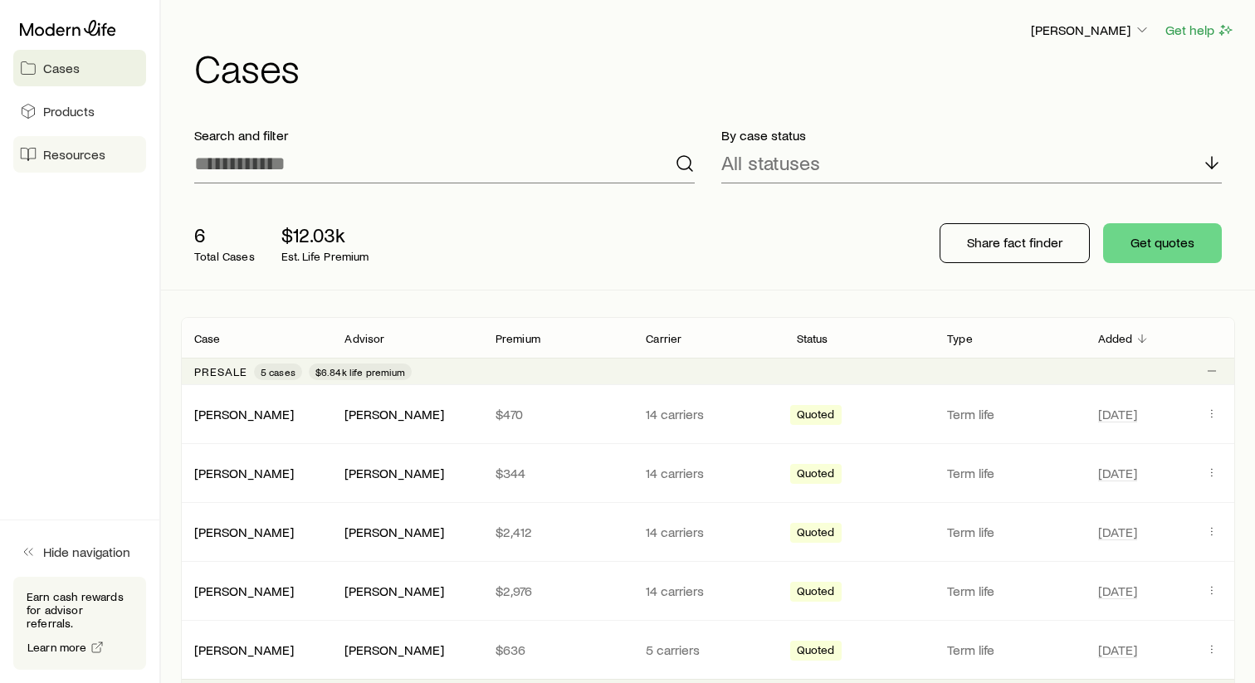
click at [70, 161] on span "Resources" at bounding box center [74, 154] width 62 height 17
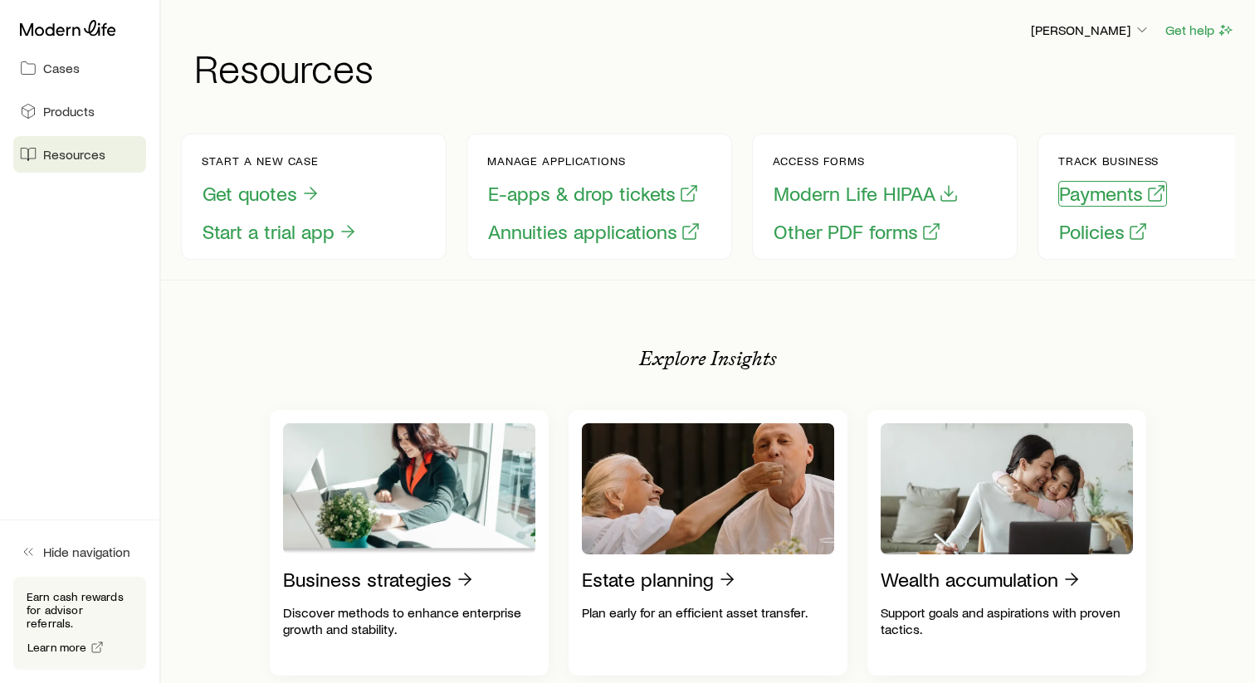
click at [1094, 200] on button "Payments" at bounding box center [1112, 194] width 109 height 26
click at [1138, 29] on icon "button" at bounding box center [1142, 30] width 17 height 17
click at [1095, 114] on icon at bounding box center [1096, 119] width 17 height 17
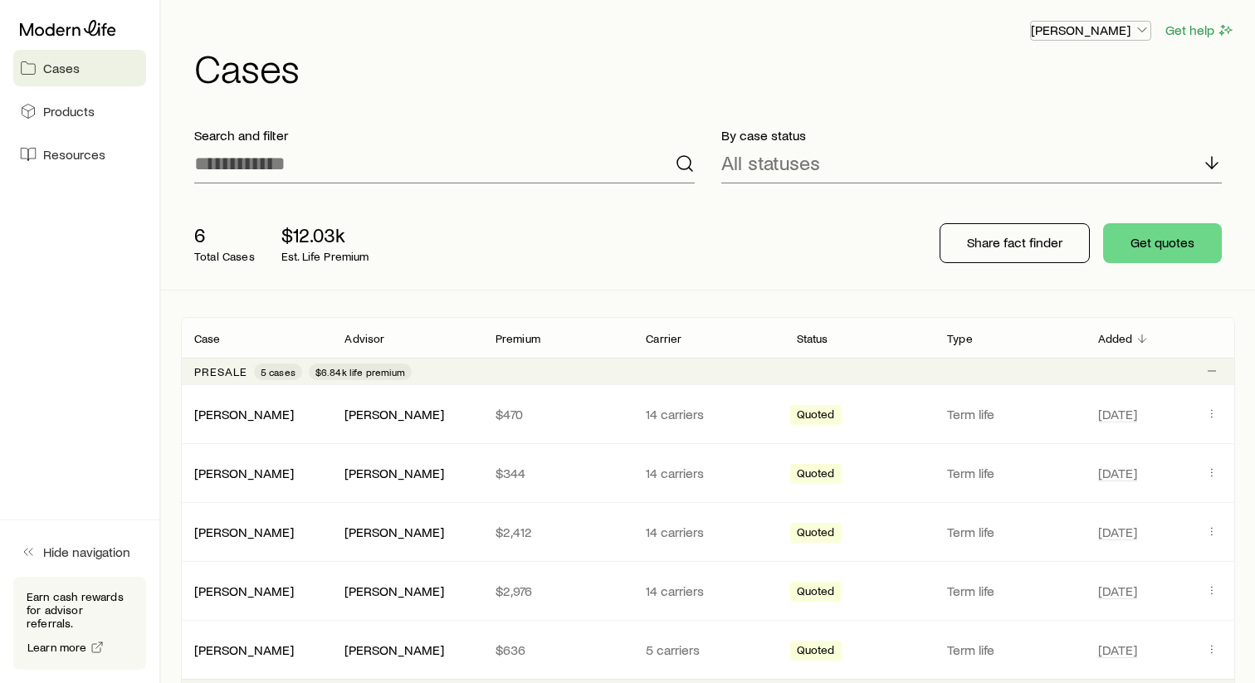
click at [1145, 26] on icon "button" at bounding box center [1142, 30] width 17 height 17
click at [1023, 115] on span "Track payments" at bounding box center [1036, 119] width 92 height 17
